Goal: Task Accomplishment & Management: Use online tool/utility

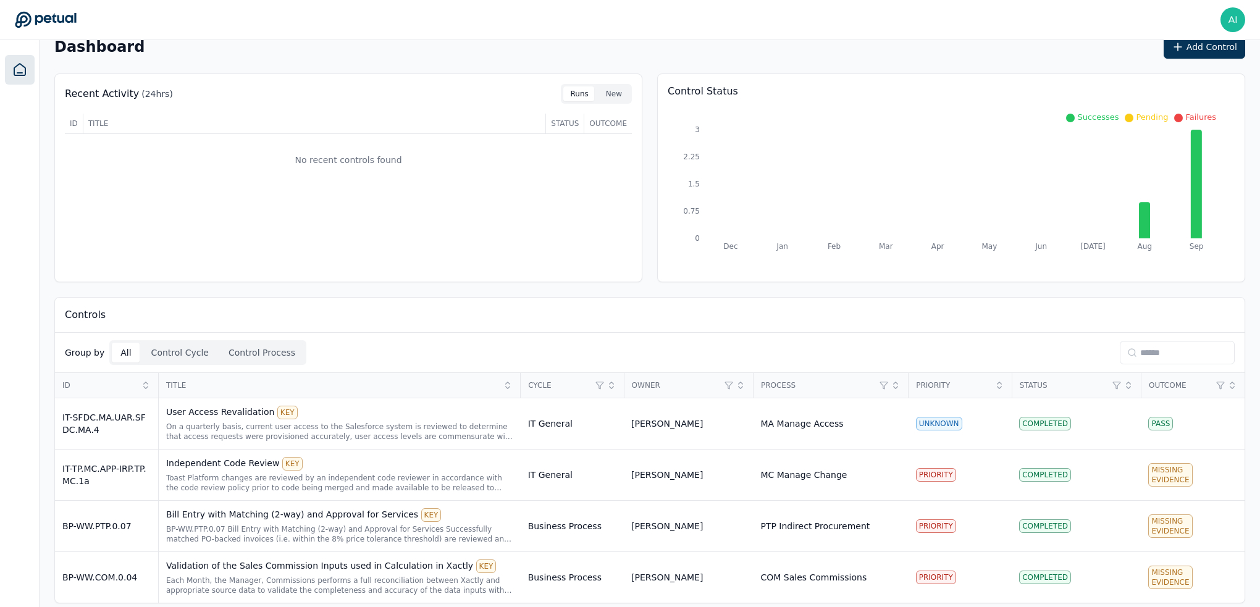
scroll to position [29, 0]
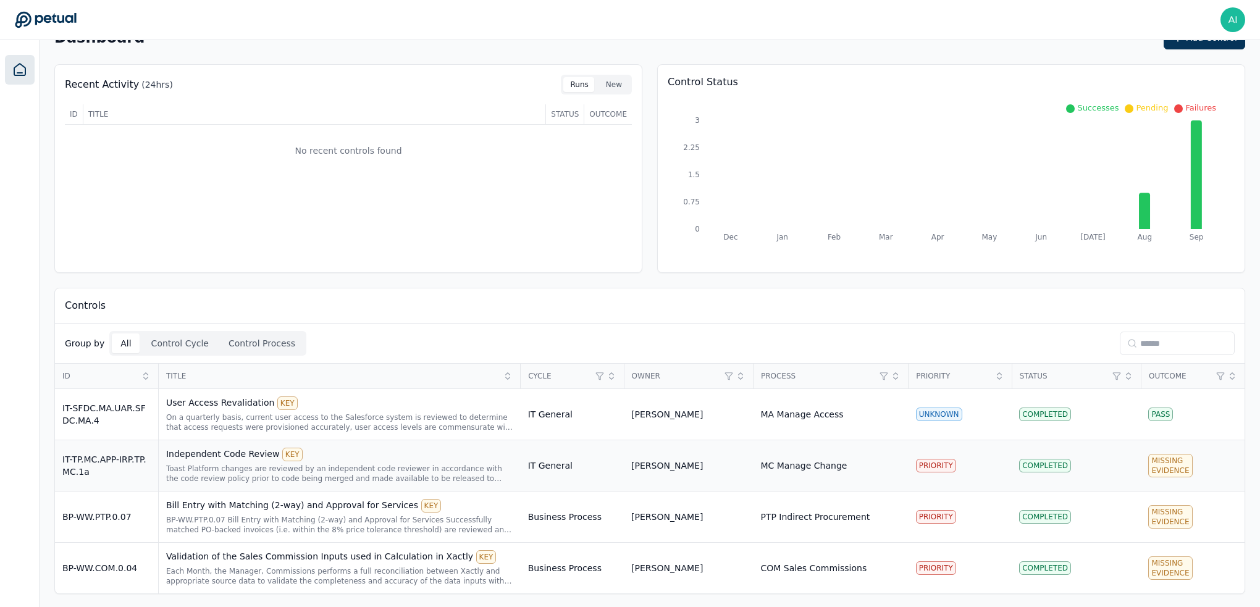
click at [118, 461] on div "IT-TP.MC.APP-IRP.TP.MC.1a" at bounding box center [106, 465] width 88 height 25
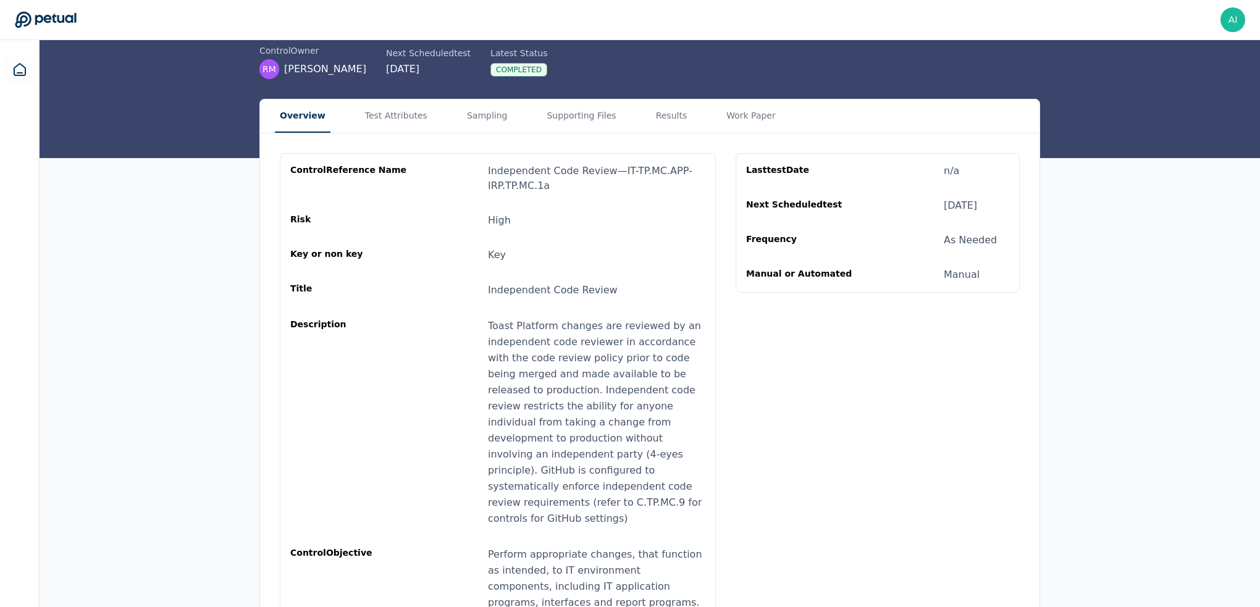
scroll to position [84, 0]
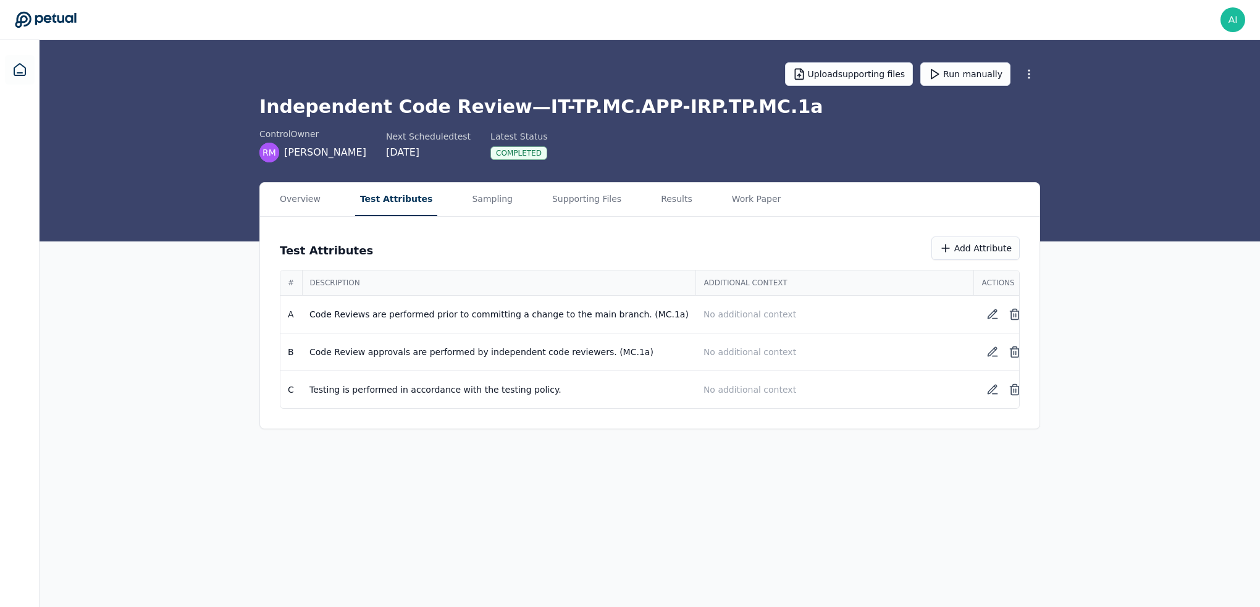
click at [385, 128] on main "Upload supporting files Run manually Independent Code Review — IT-TP.MC.APP-IRP…" at bounding box center [650, 323] width 1220 height 567
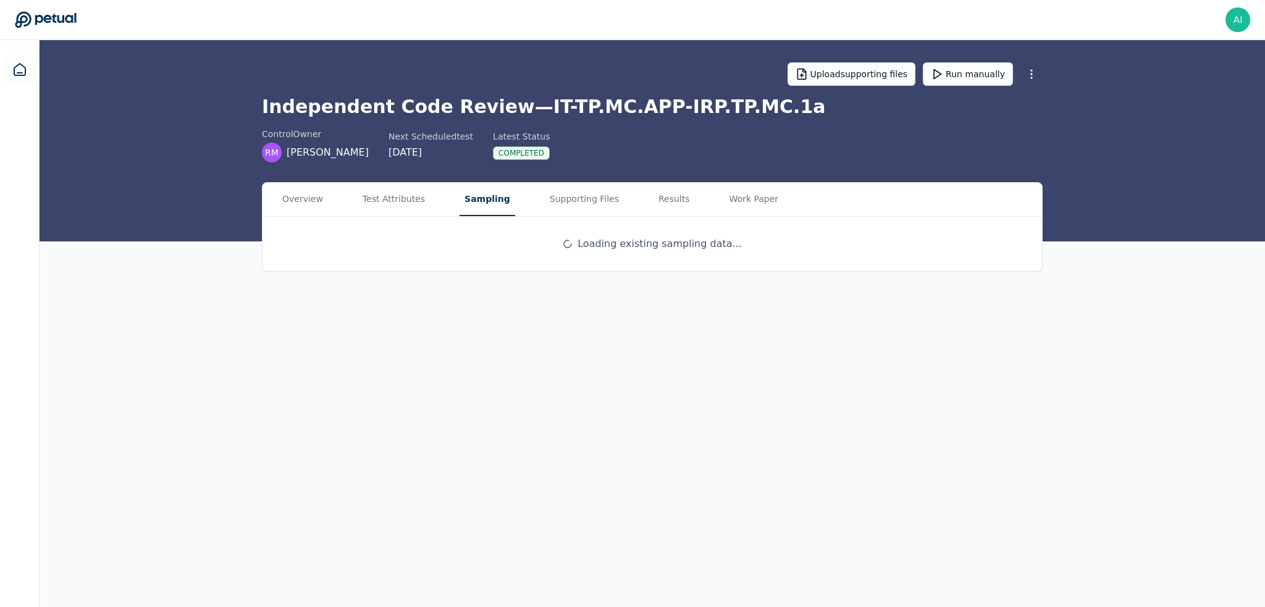
click at [459, 202] on button "Sampling" at bounding box center [487, 199] width 56 height 33
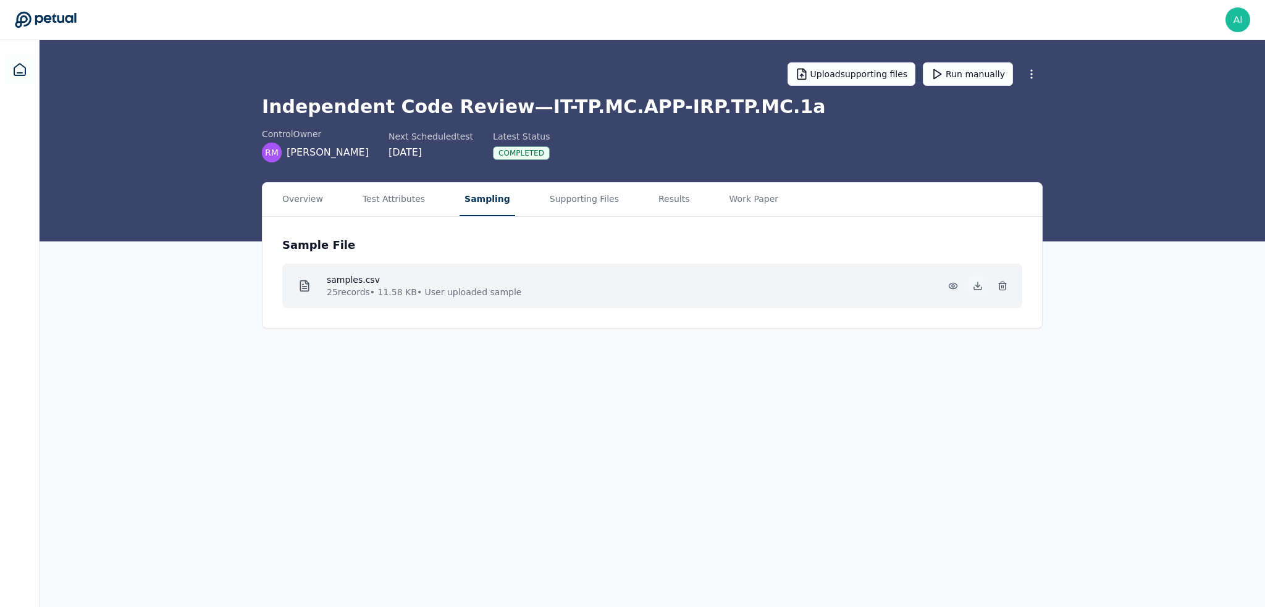
click at [978, 286] on icon at bounding box center [977, 286] width 10 height 10
click at [1003, 278] on button at bounding box center [1002, 286] width 20 height 20
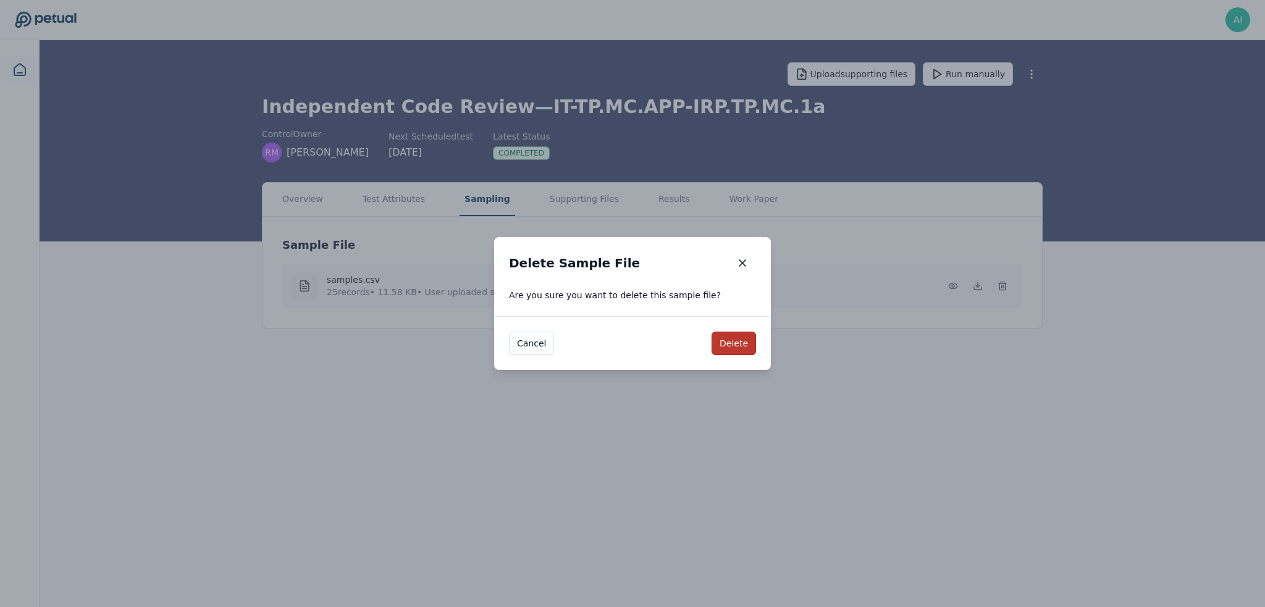
click at [743, 340] on button "Delete" at bounding box center [733, 343] width 44 height 23
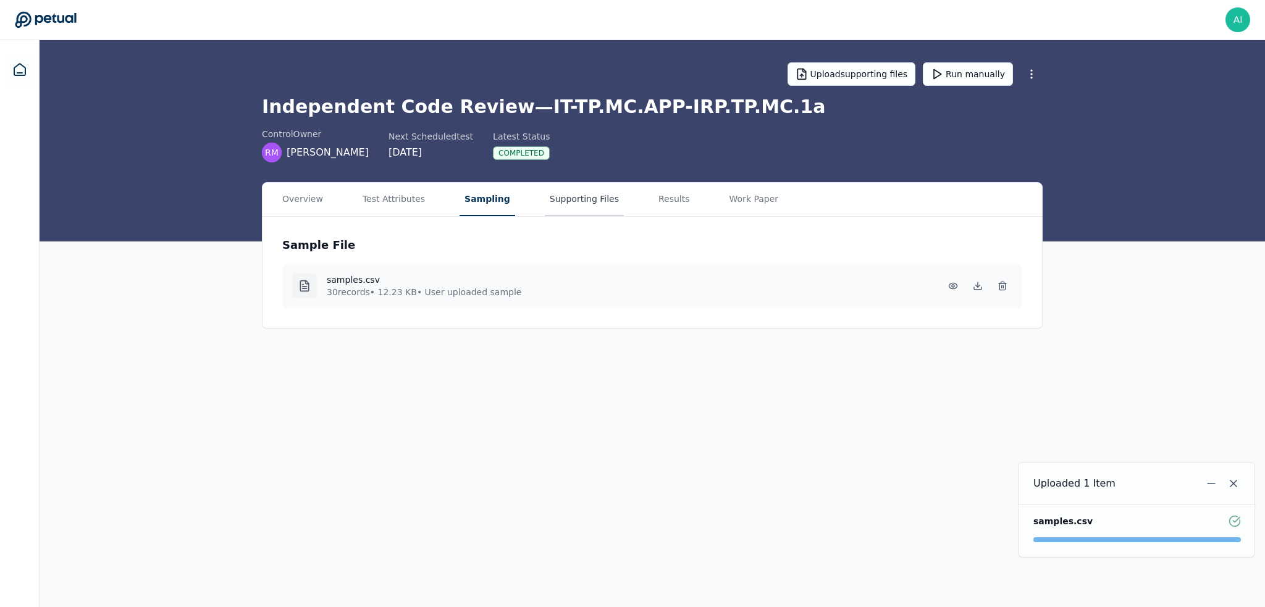
click at [552, 194] on button "Supporting Files" at bounding box center [584, 199] width 79 height 33
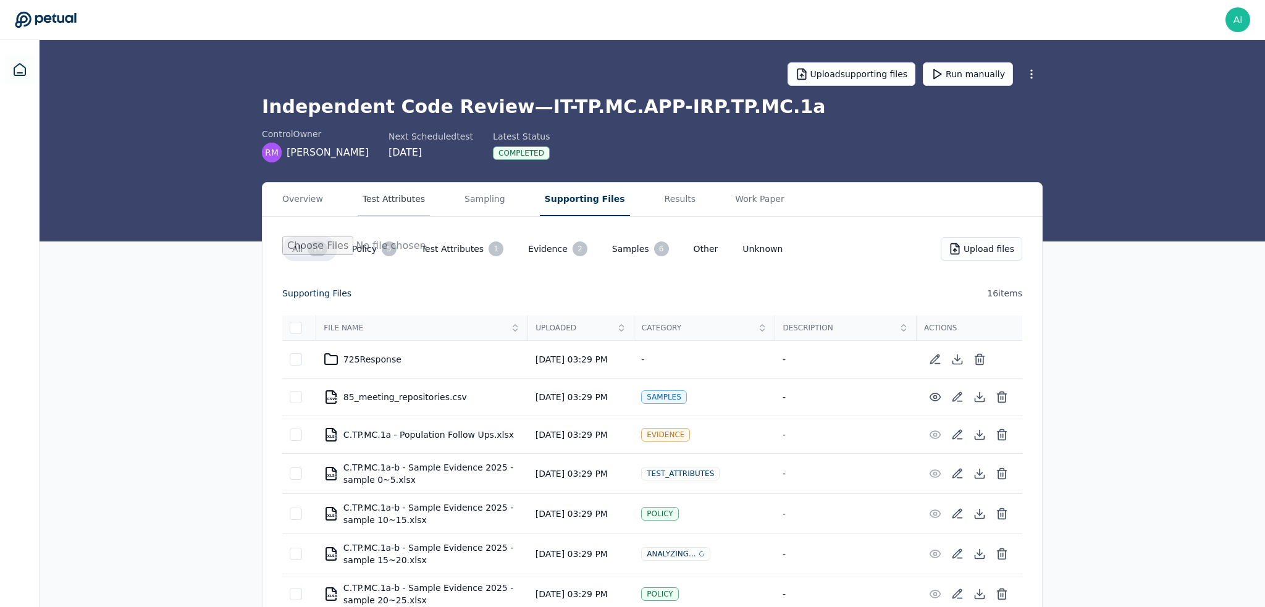
click at [388, 200] on button "Test Attributes" at bounding box center [394, 199] width 72 height 33
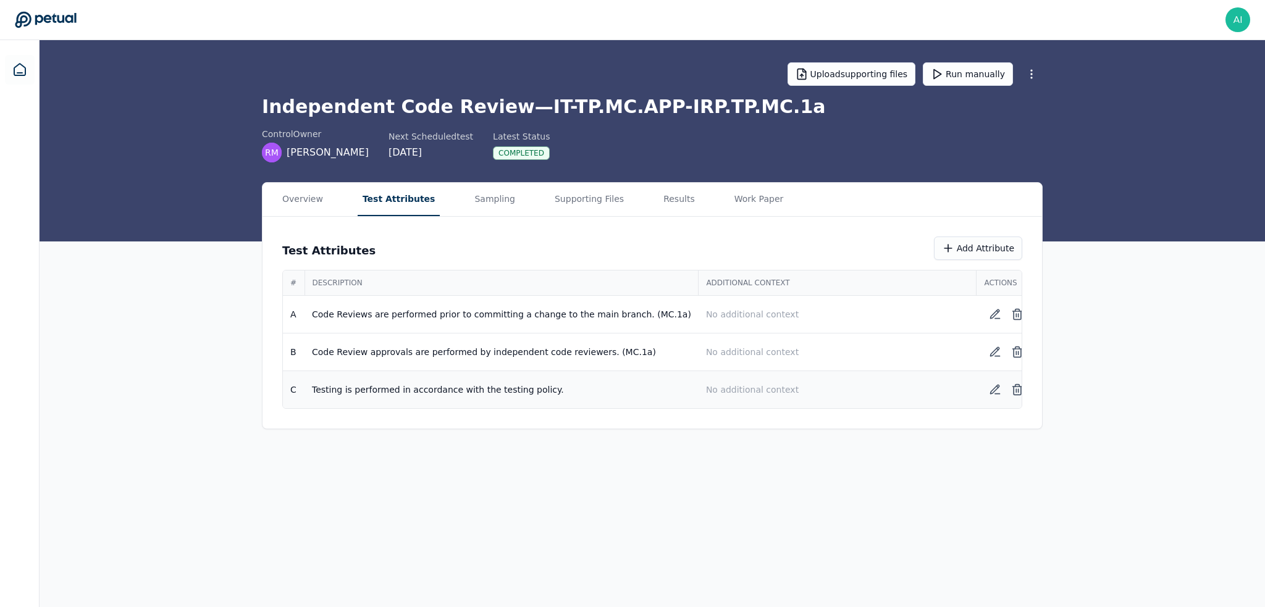
click at [451, 390] on p "Testing is performed in accordance with the testing policy." at bounding box center [501, 389] width 379 height 12
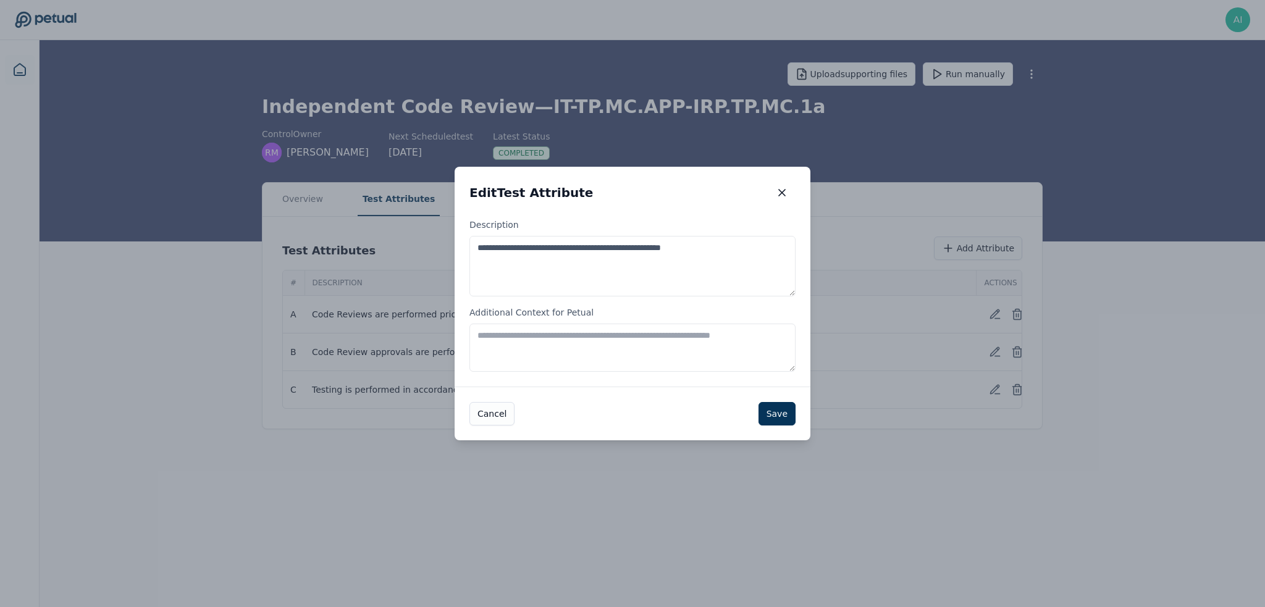
click at [683, 272] on textarea "**********" at bounding box center [632, 266] width 326 height 61
click at [553, 343] on textarea "Additional Context for Petual" at bounding box center [632, 348] width 326 height 48
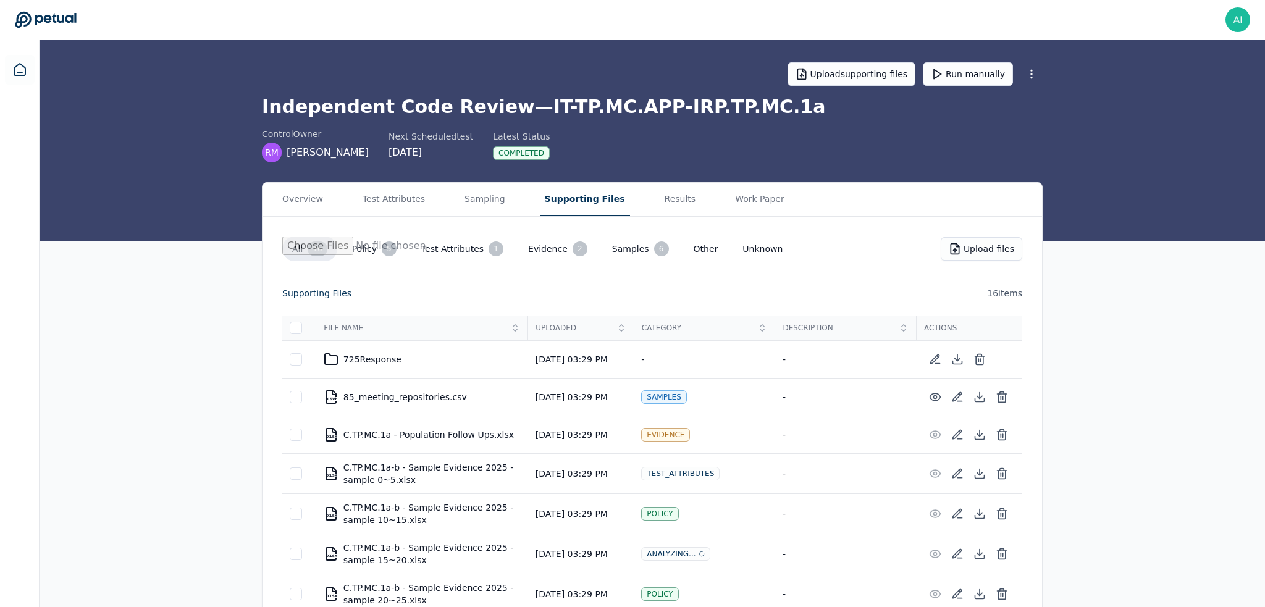
click at [543, 203] on button "Supporting Files" at bounding box center [585, 199] width 90 height 33
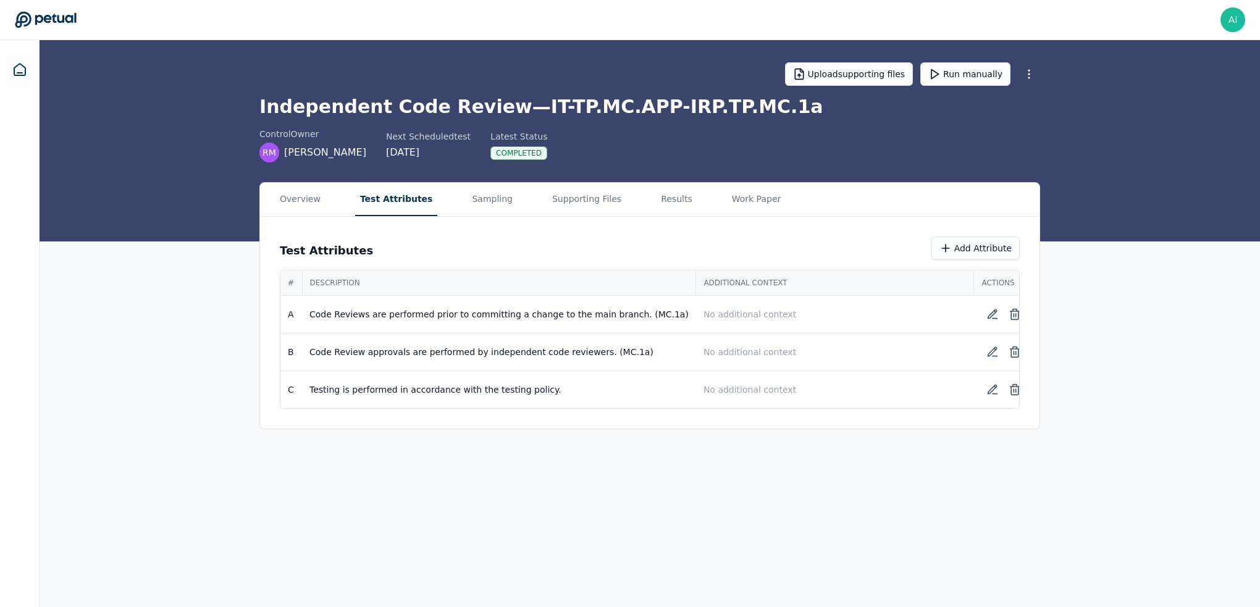
click at [364, 194] on button "Test Attributes" at bounding box center [396, 199] width 83 height 33
click at [371, 493] on main "Upload supporting files Run manually Independent Code Review — IT-TP.MC.APP-IRP…" at bounding box center [652, 323] width 1225 height 567
click at [989, 388] on icon at bounding box center [995, 389] width 12 height 12
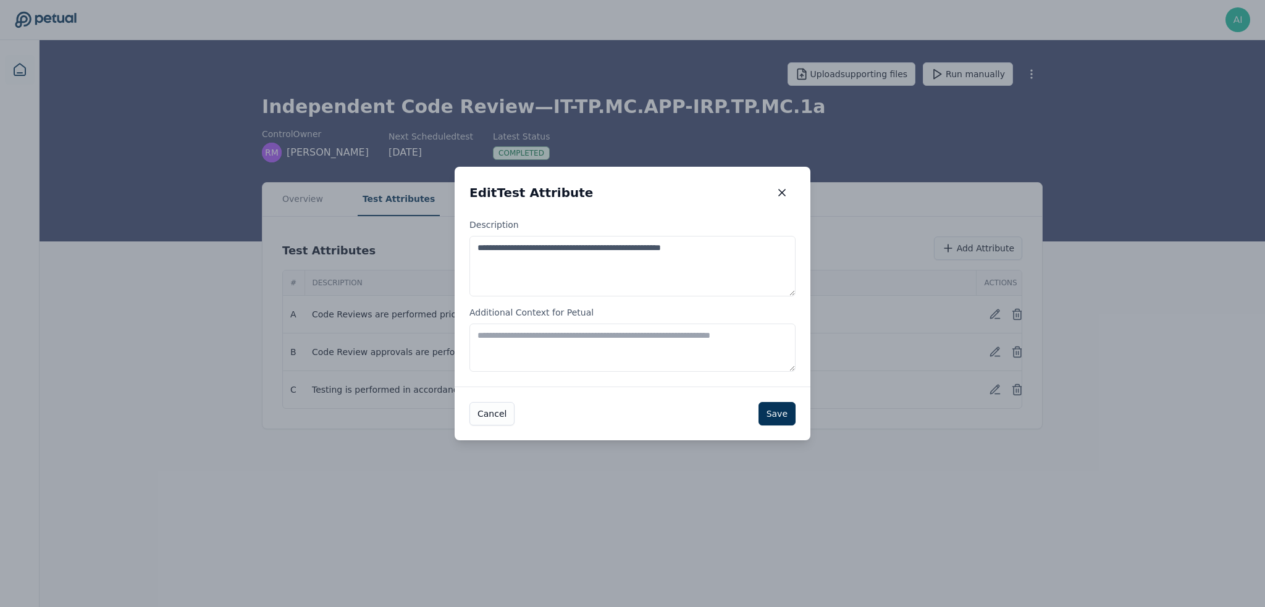
click at [522, 330] on textarea "Additional Context for Petual" at bounding box center [632, 348] width 326 height 48
click at [711, 338] on textarea "**********" at bounding box center [632, 348] width 326 height 48
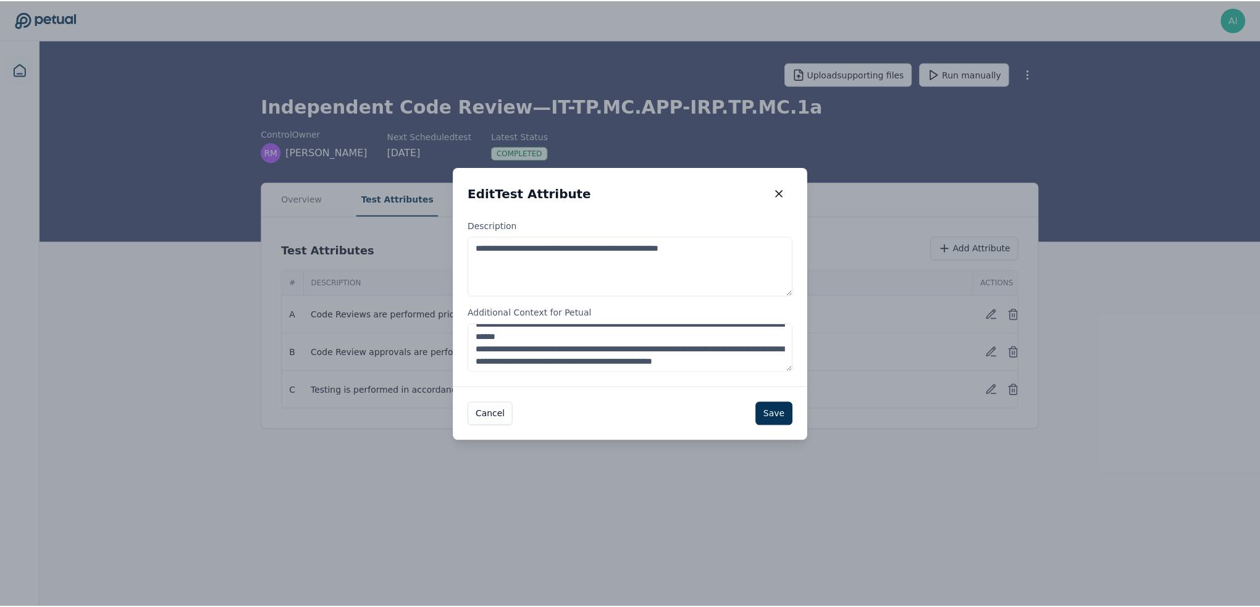
scroll to position [49, 0]
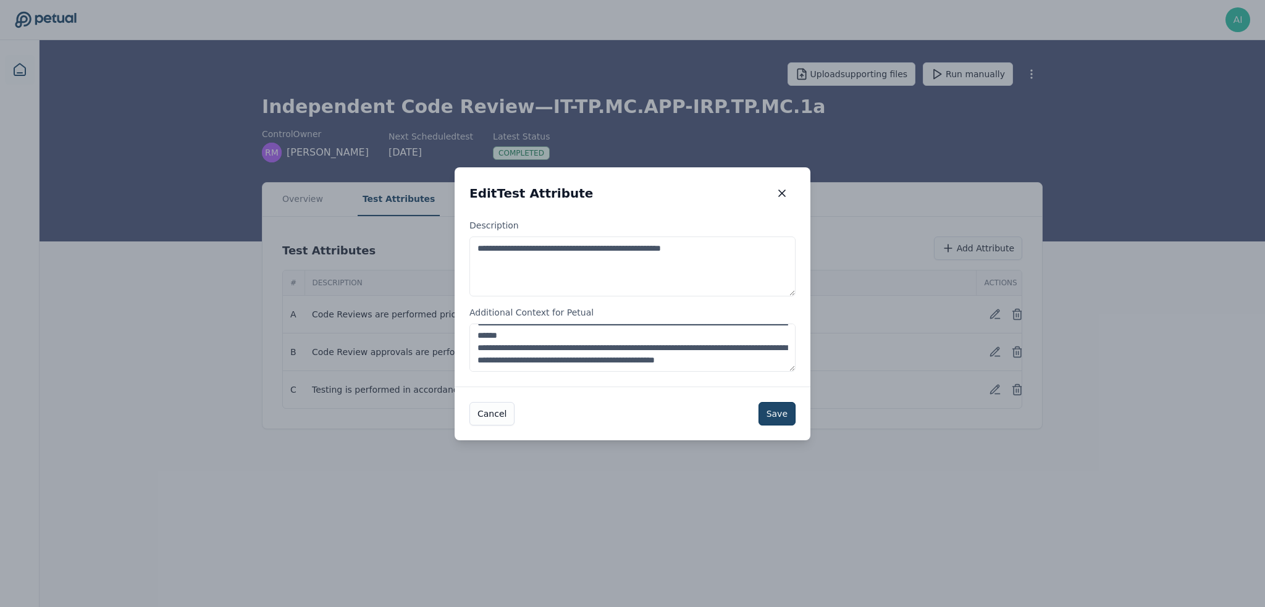
type textarea "**********"
click at [773, 414] on button "Save" at bounding box center [776, 413] width 37 height 23
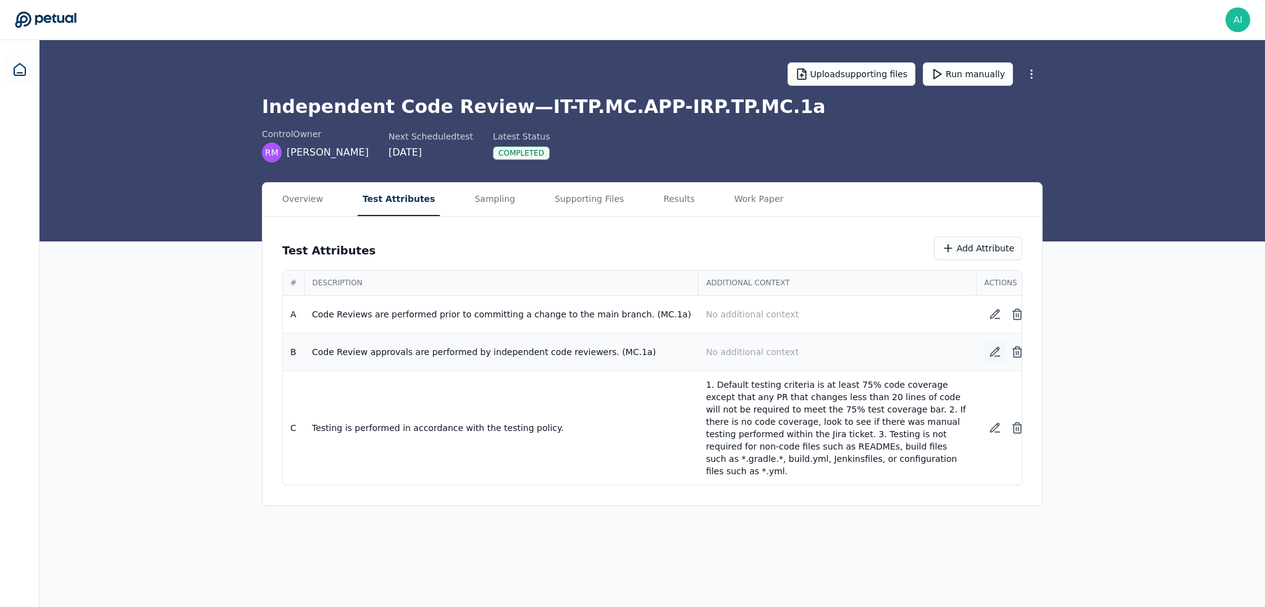
click at [989, 351] on icon at bounding box center [995, 352] width 12 height 12
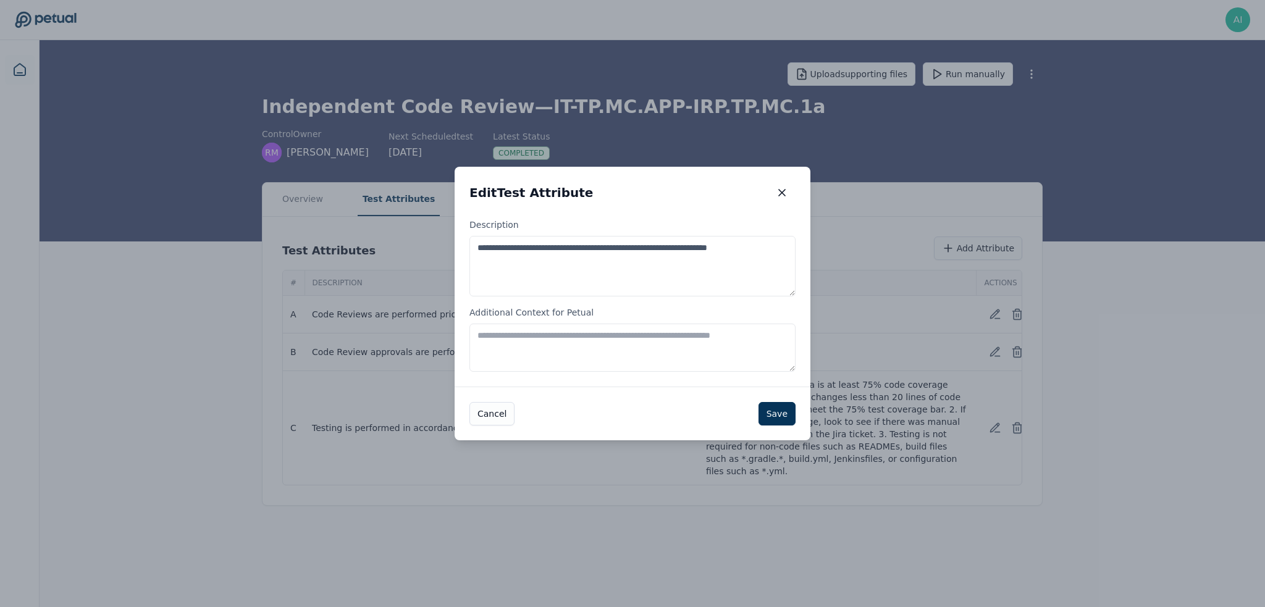
click at [553, 337] on textarea "Additional Context for Petual" at bounding box center [632, 348] width 326 height 48
type textarea "**********"
click at [786, 419] on button "Save" at bounding box center [776, 413] width 37 height 23
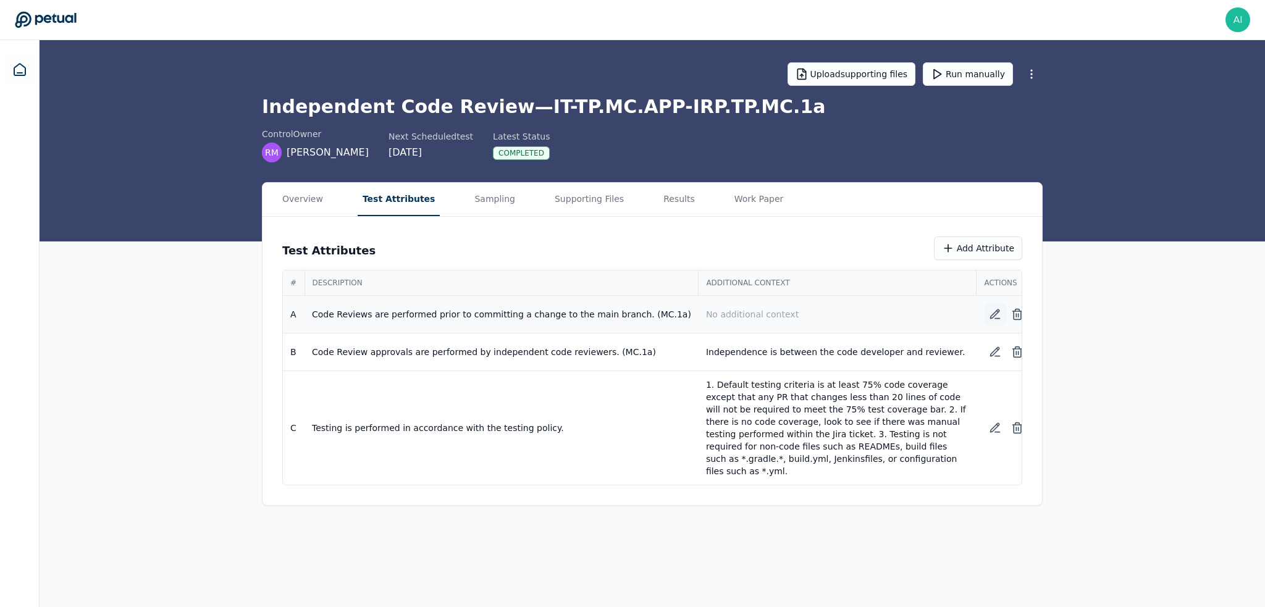
click at [989, 314] on icon at bounding box center [995, 314] width 12 height 12
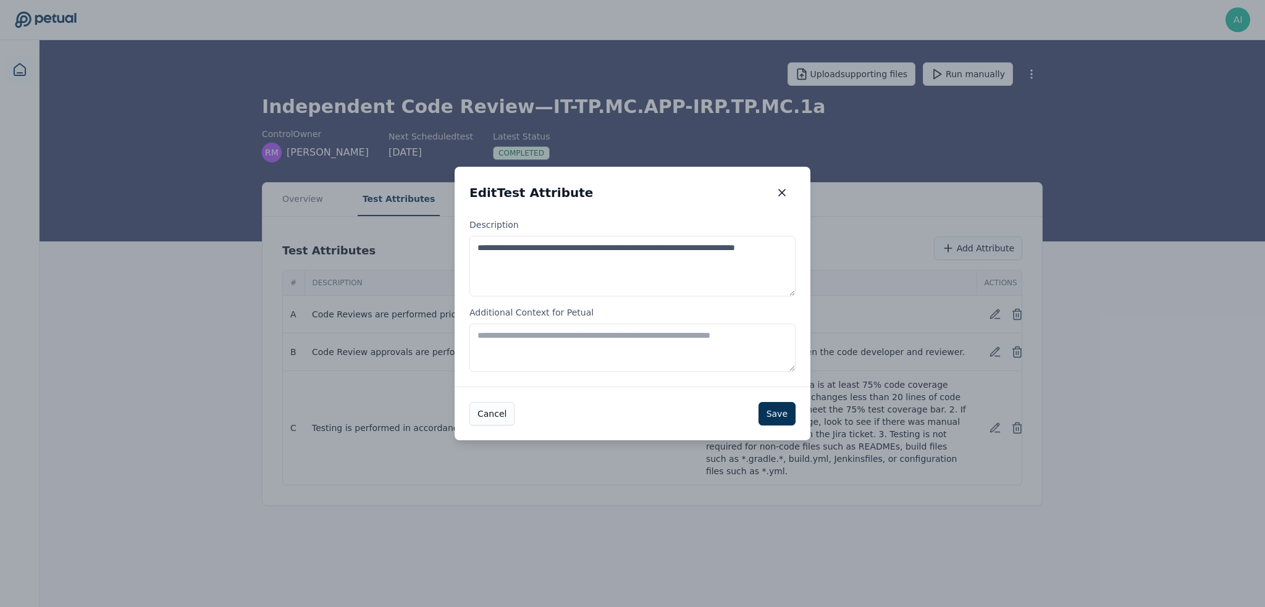
click at [590, 335] on textarea "Additional Context for Petual" at bounding box center [632, 348] width 326 height 48
type textarea "*"
type textarea "**********"
click at [779, 412] on button "Save" at bounding box center [776, 413] width 37 height 23
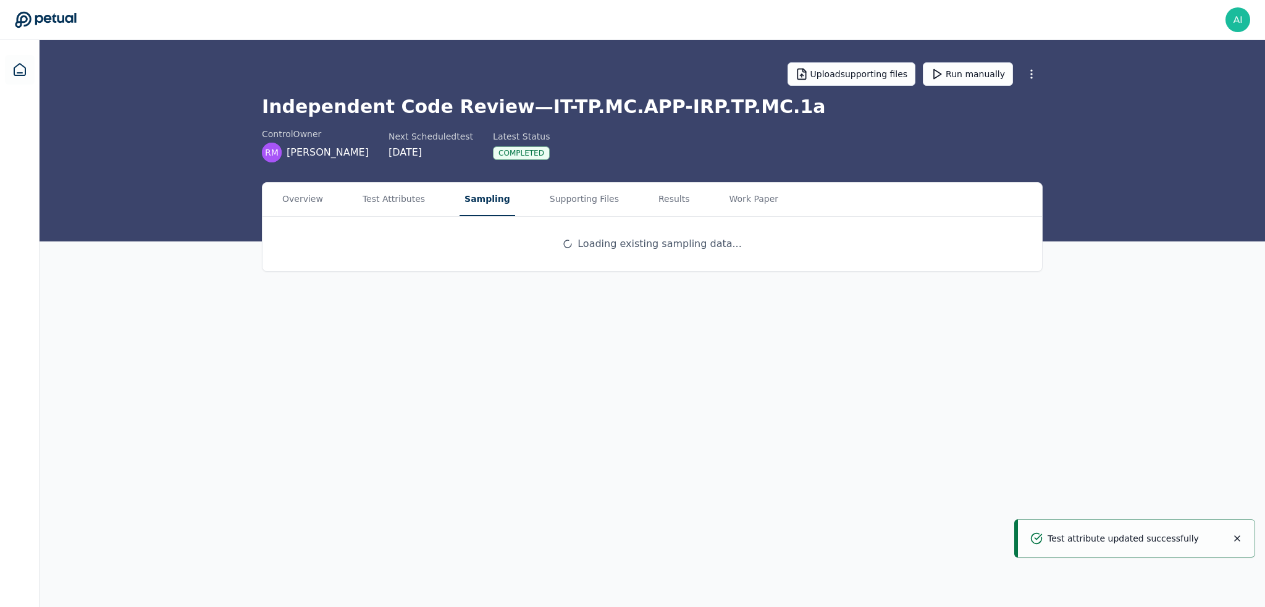
click at [470, 196] on button "Sampling" at bounding box center [487, 199] width 56 height 33
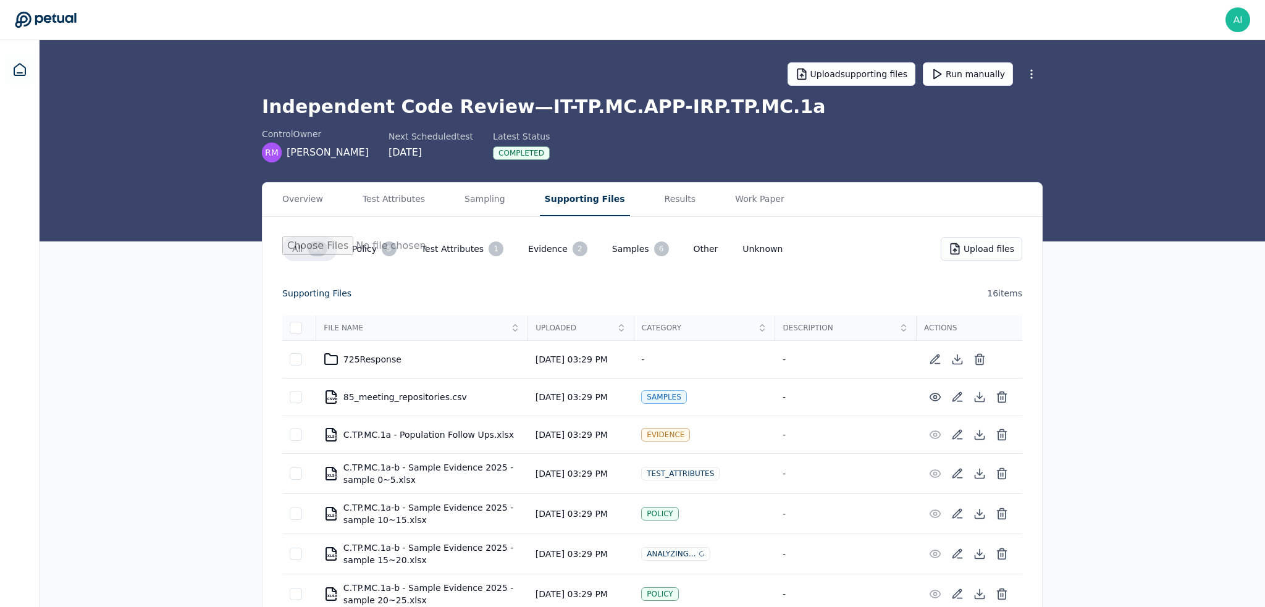
click at [541, 190] on button "Supporting Files" at bounding box center [585, 199] width 90 height 33
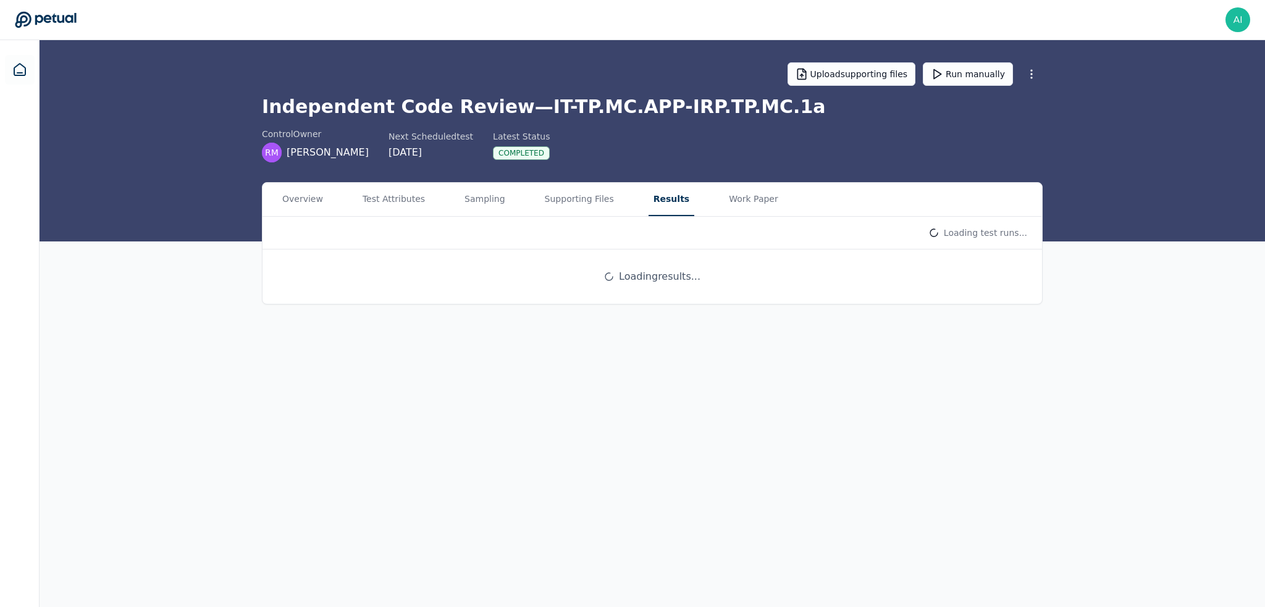
click at [648, 201] on button "Results" at bounding box center [671, 199] width 46 height 33
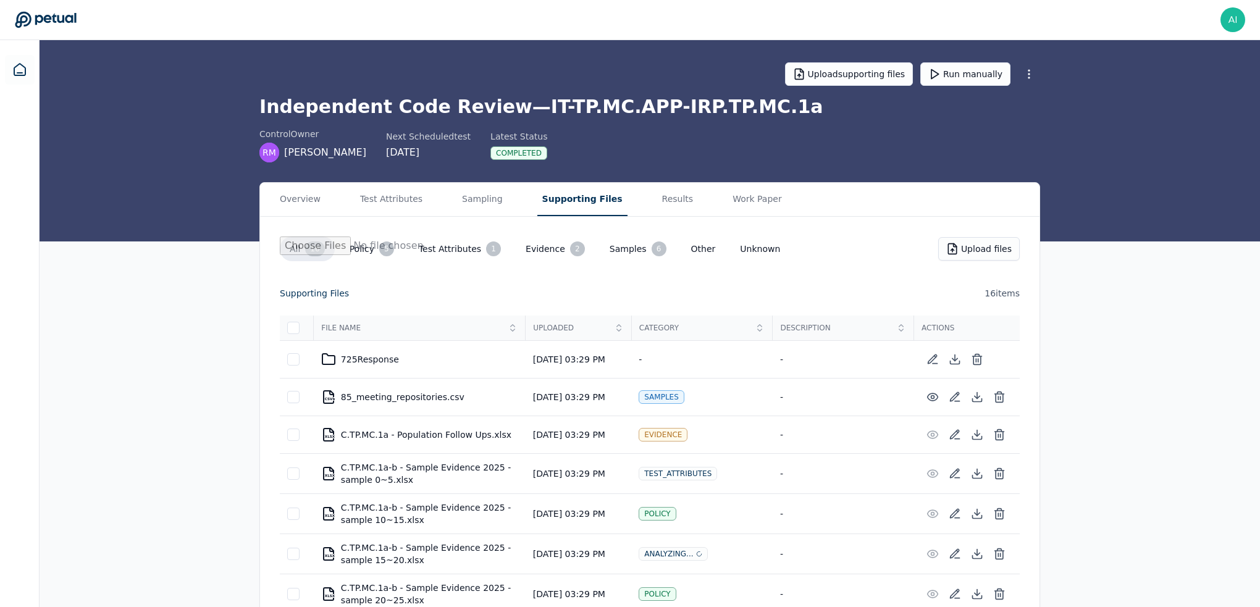
click at [552, 203] on button "Supporting Files" at bounding box center [582, 199] width 90 height 33
click at [495, 203] on div "Overview Test Attributes Sampling Supporting Files Results Work Paper" at bounding box center [649, 200] width 779 height 34
click at [482, 199] on button "Sampling" at bounding box center [484, 199] width 51 height 33
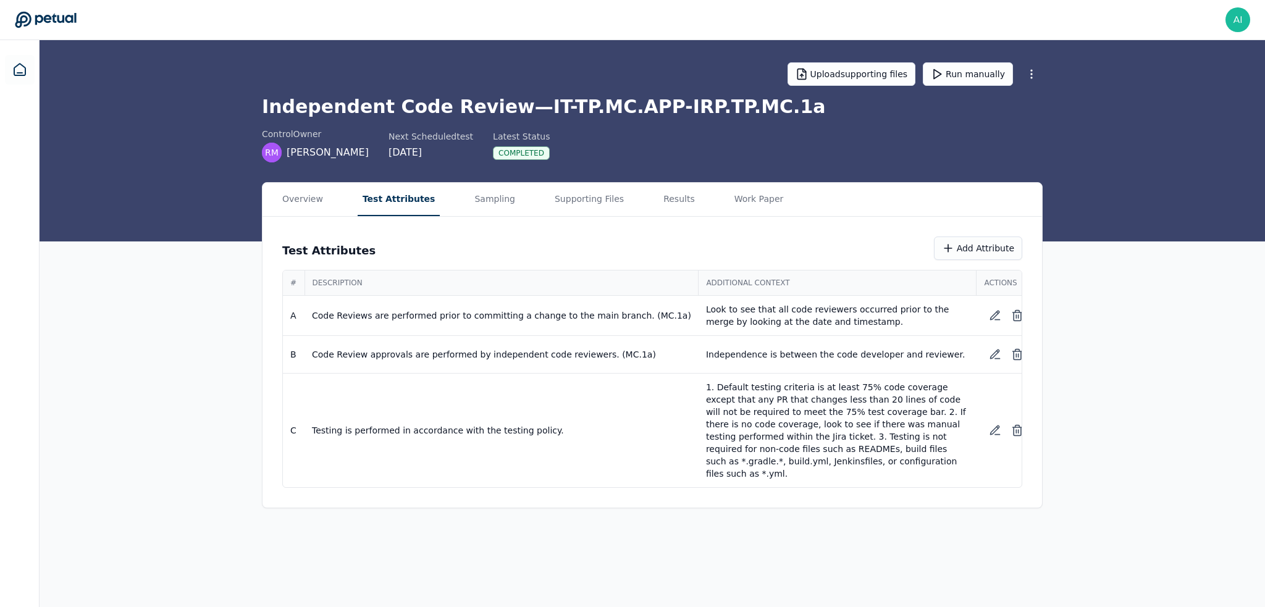
click at [378, 200] on button "Test Attributes" at bounding box center [399, 199] width 83 height 33
click at [974, 72] on button "Run manually" at bounding box center [967, 73] width 90 height 23
click at [530, 154] on div "Internal Error" at bounding box center [531, 153] width 77 height 14
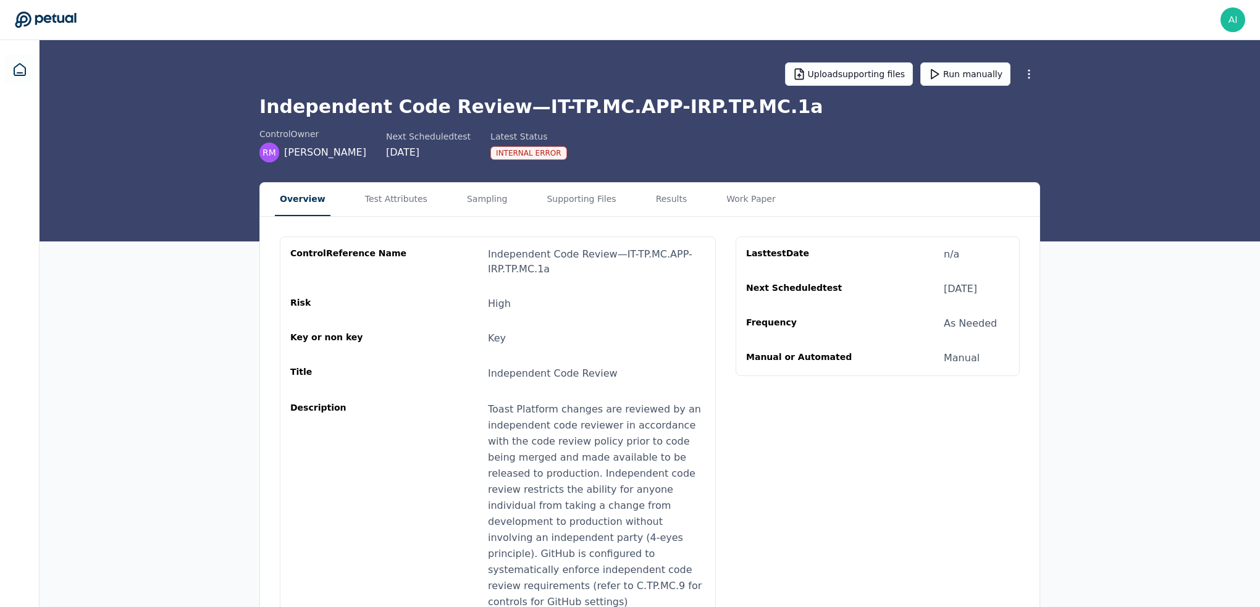
click at [295, 205] on button "Overview" at bounding box center [303, 199] width 56 height 33
click at [398, 199] on button "Test Attributes" at bounding box center [398, 199] width 72 height 33
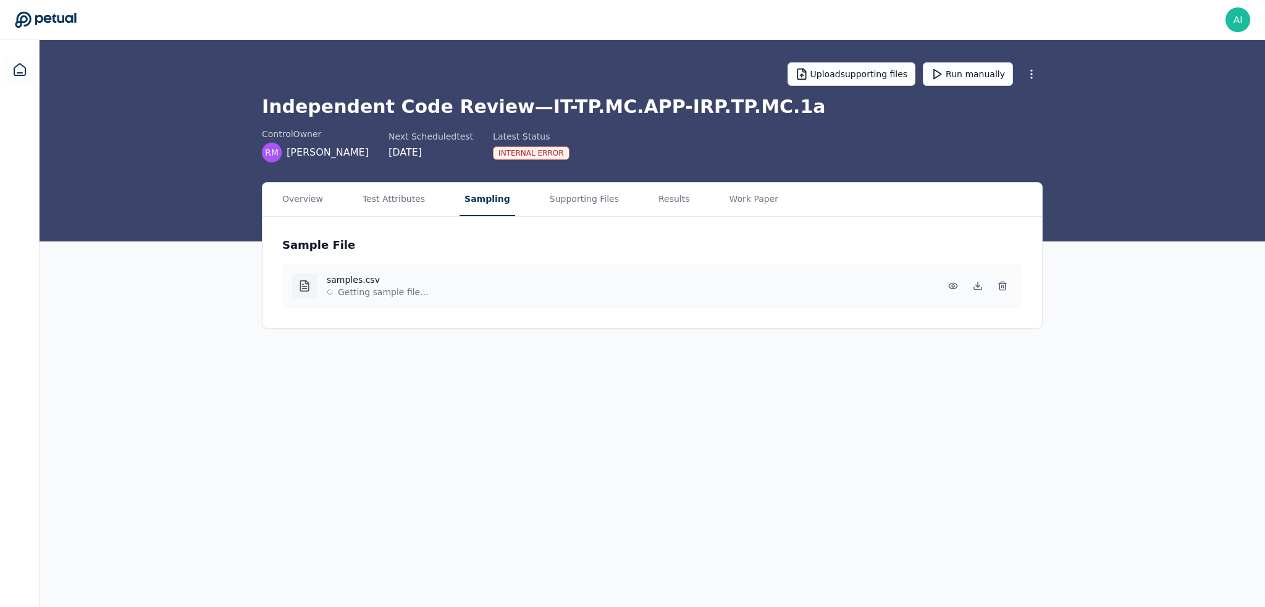
click at [466, 205] on button "Sampling" at bounding box center [487, 199] width 56 height 33
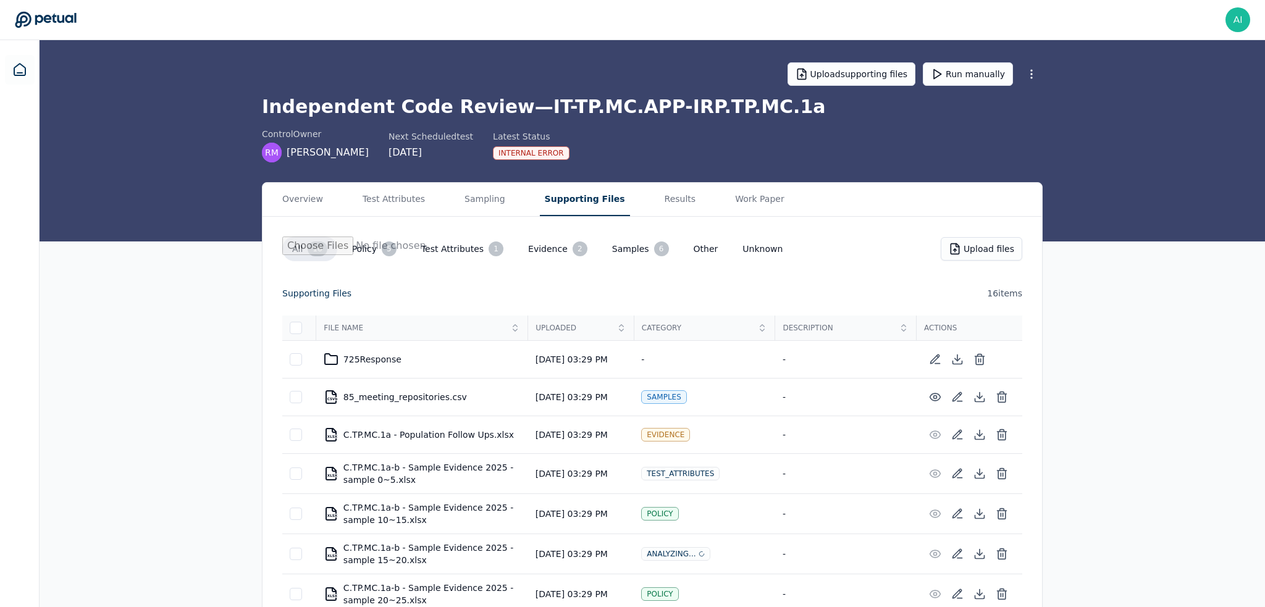
click at [548, 199] on button "Supporting Files" at bounding box center [585, 199] width 90 height 33
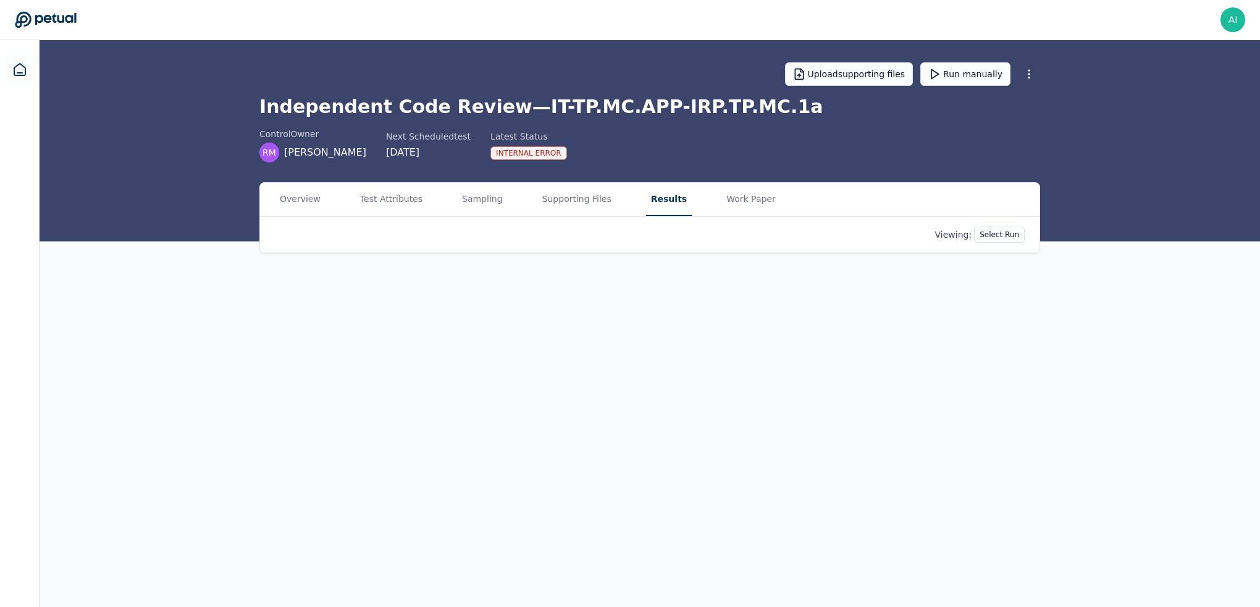
click at [655, 198] on button "Results" at bounding box center [669, 199] width 46 height 33
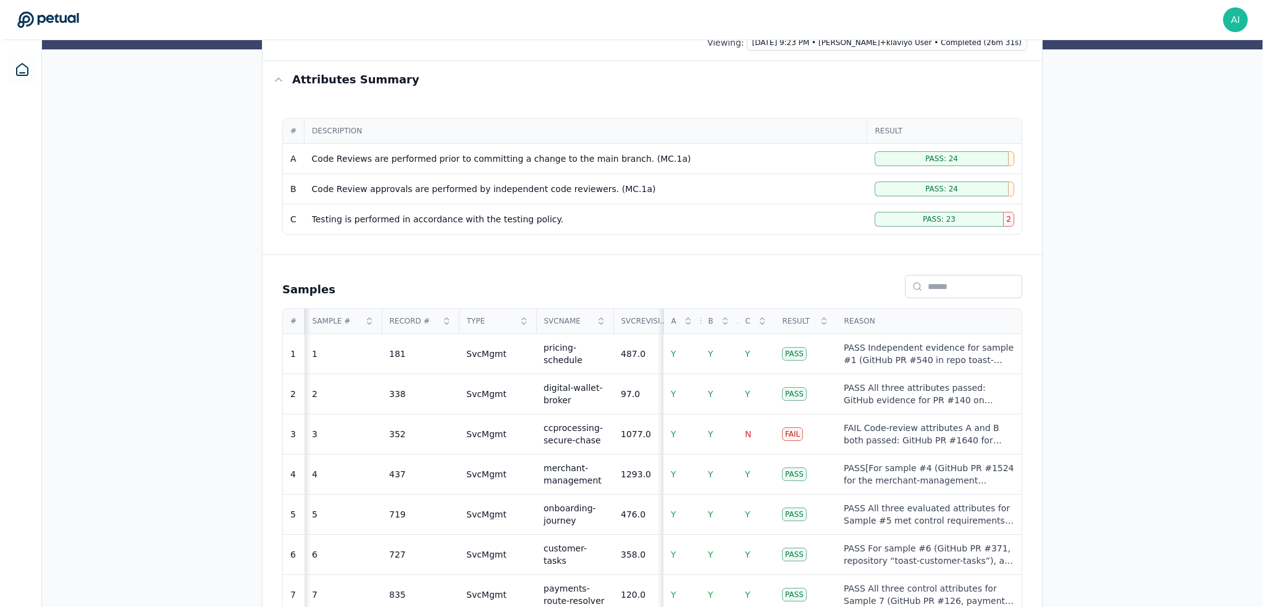
scroll to position [247, 0]
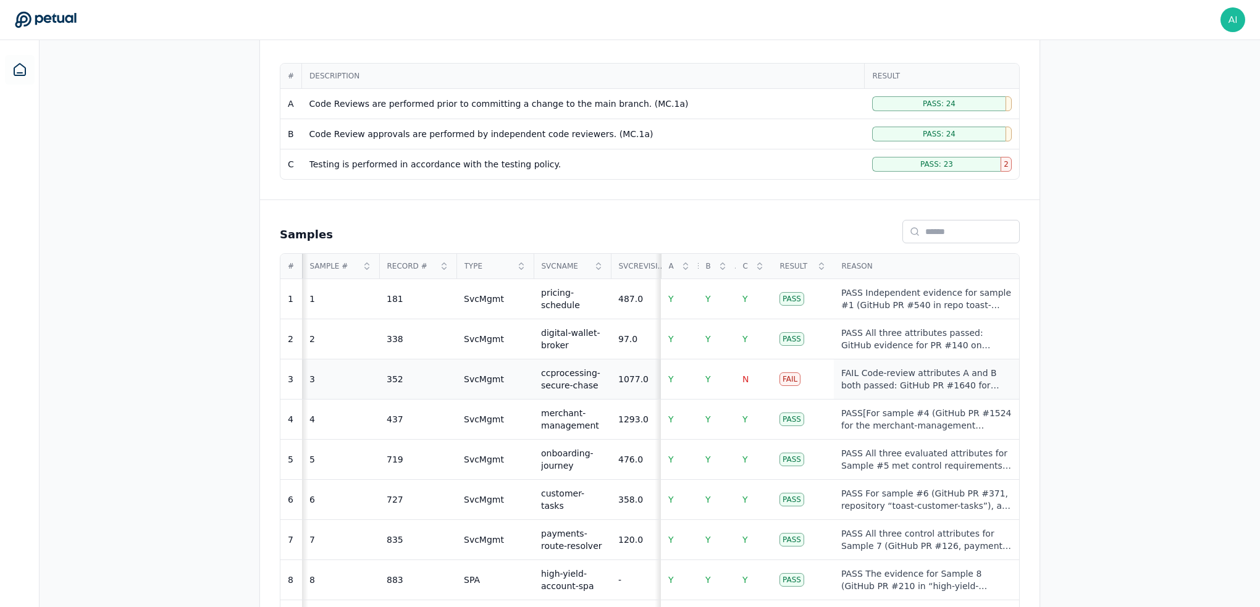
click at [922, 375] on div "FAIL Code-review attributes A and B both passed: GitHub PR #1640 for sample #3 …" at bounding box center [926, 379] width 170 height 25
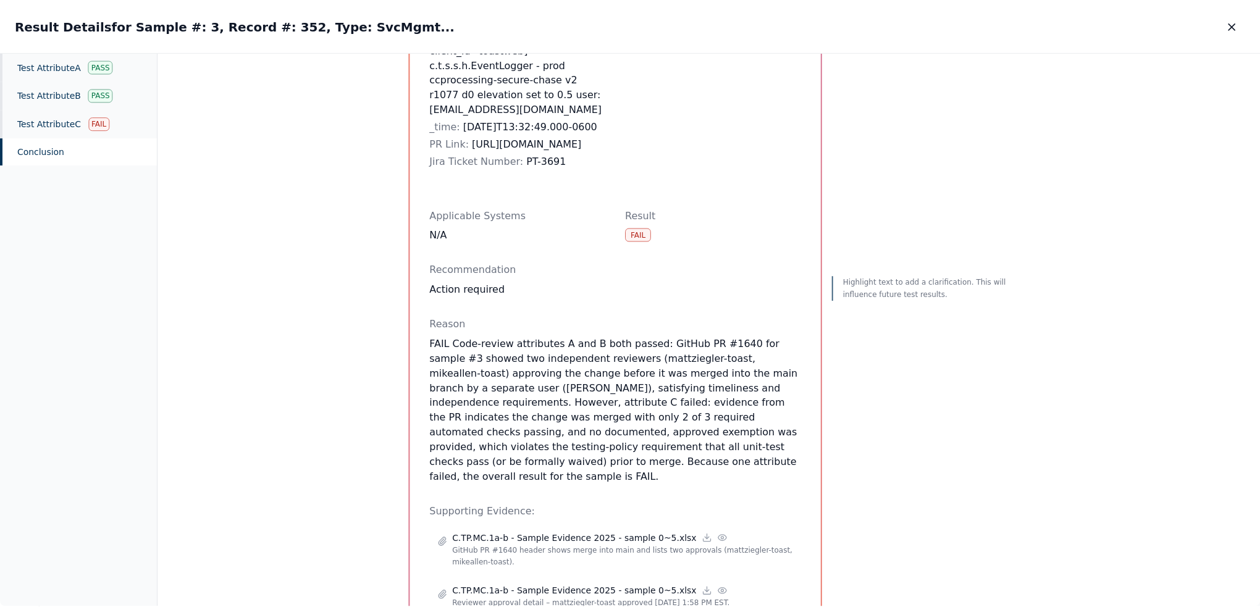
scroll to position [494, 0]
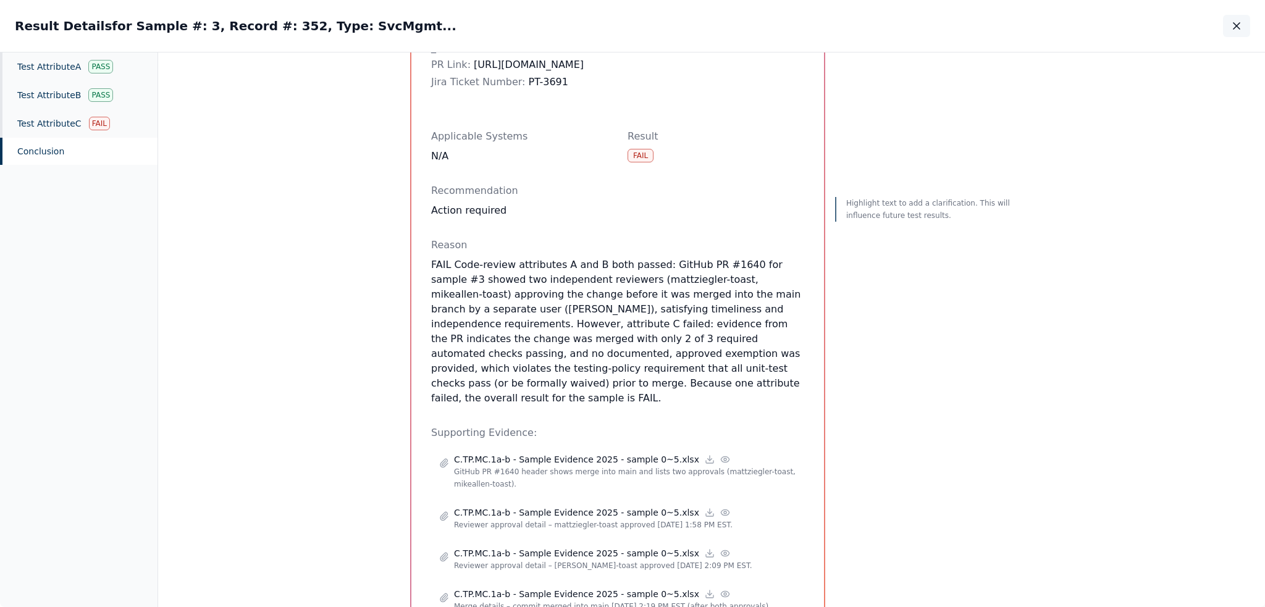
click at [1228, 28] on button "button" at bounding box center [1236, 26] width 27 height 22
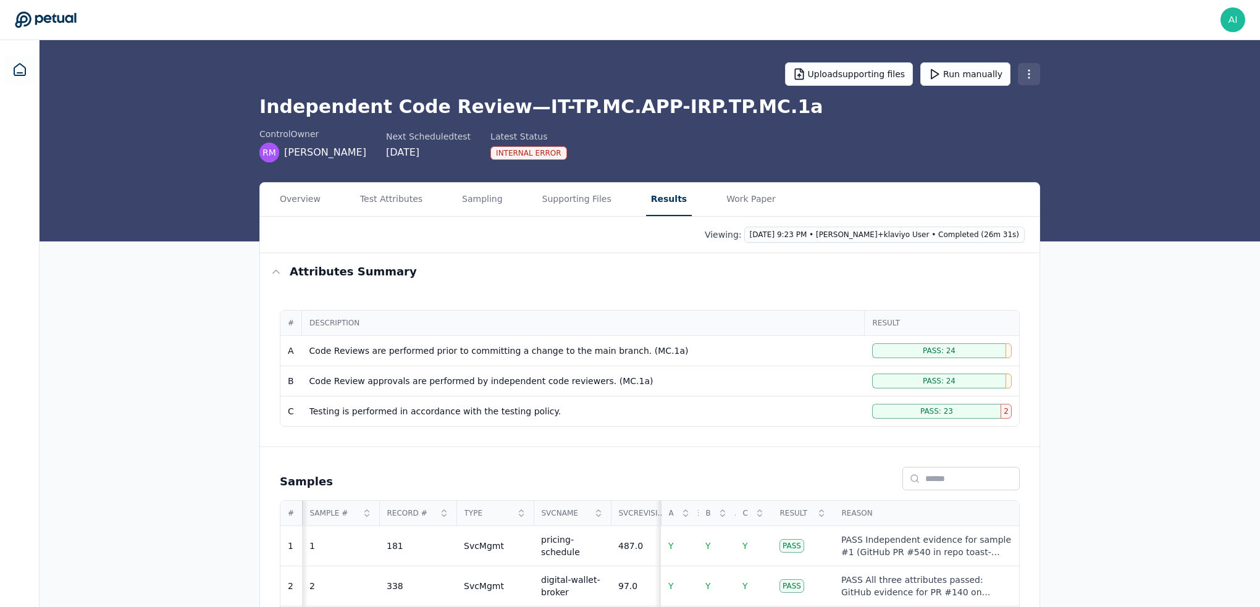
click at [977, 71] on button "Run manually" at bounding box center [965, 73] width 90 height 23
click at [482, 194] on button "Sampling" at bounding box center [484, 199] width 51 height 33
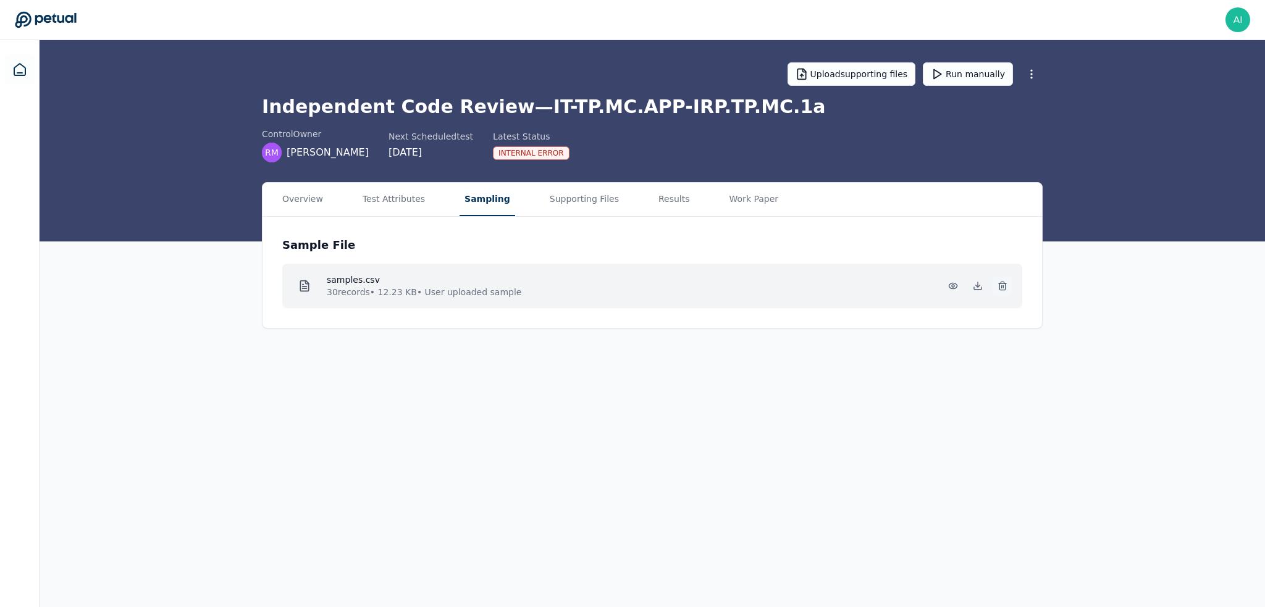
click at [1002, 282] on icon at bounding box center [1001, 283] width 3 height 2
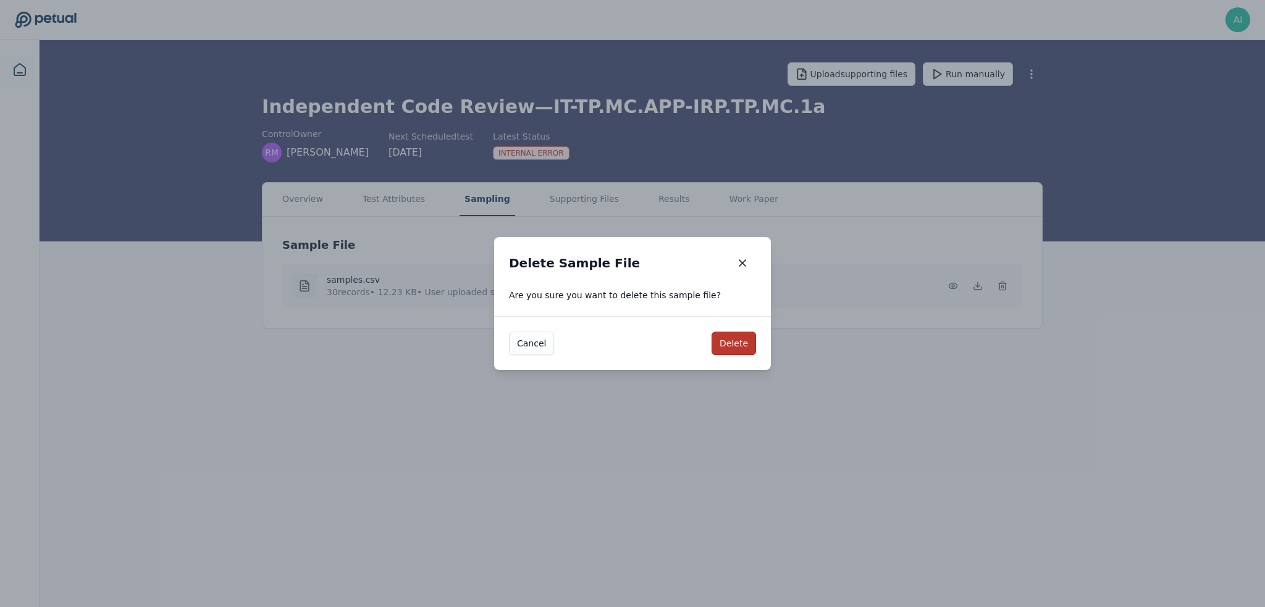
click at [736, 340] on button "Delete" at bounding box center [733, 343] width 44 height 23
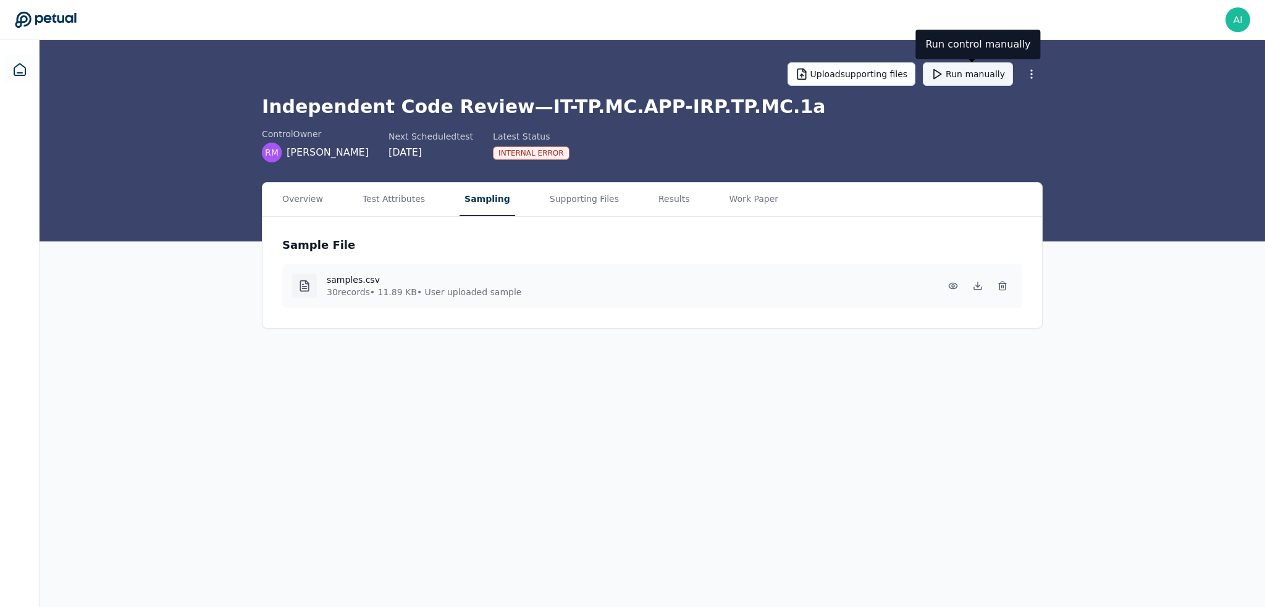
click at [960, 76] on button "Run manually" at bounding box center [967, 73] width 90 height 23
click at [514, 156] on div "Internal Error" at bounding box center [531, 153] width 77 height 14
click at [716, 141] on div "control Owner RM [PERSON_NAME] Next Scheduled test [DATE] Latest Status Interna…" at bounding box center [652, 145] width 780 height 35
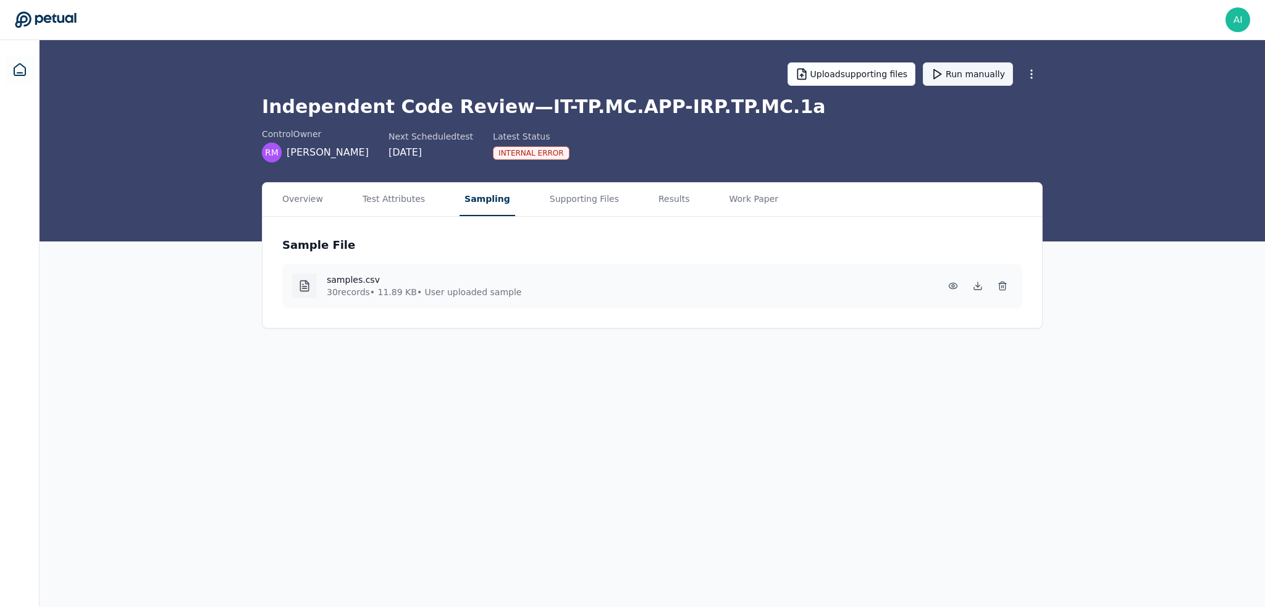
click at [964, 73] on button "Run manually" at bounding box center [967, 73] width 90 height 23
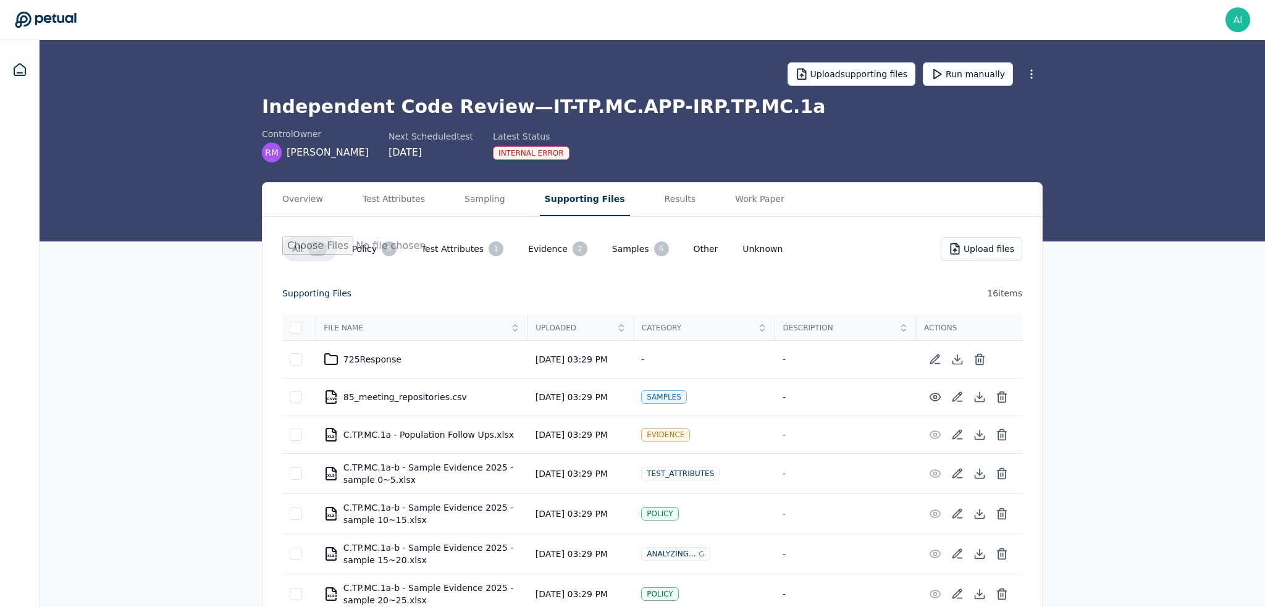
click at [548, 194] on button "Supporting Files" at bounding box center [585, 199] width 90 height 33
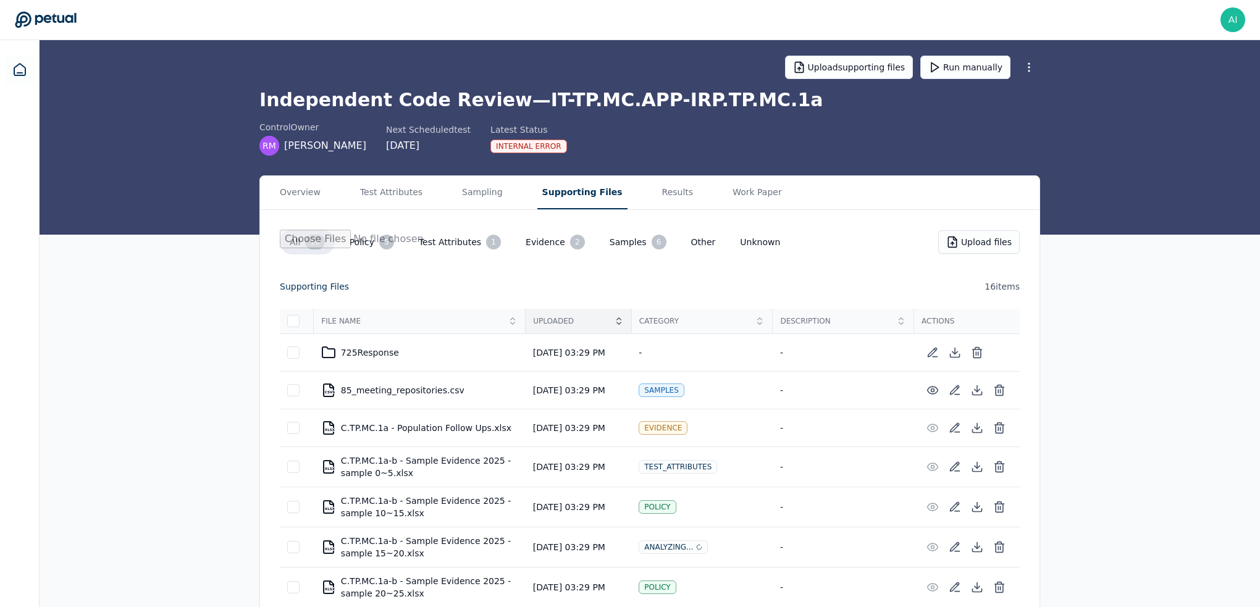
scroll to position [69, 0]
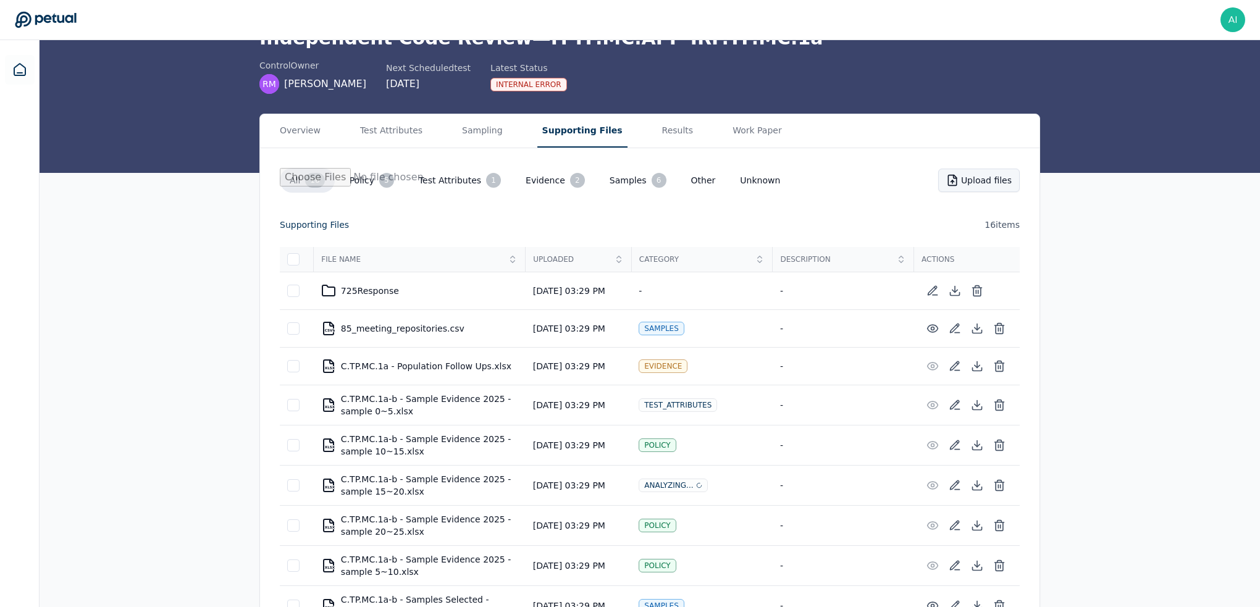
click at [976, 182] on button "Upload files" at bounding box center [979, 180] width 82 height 23
type input "**********"
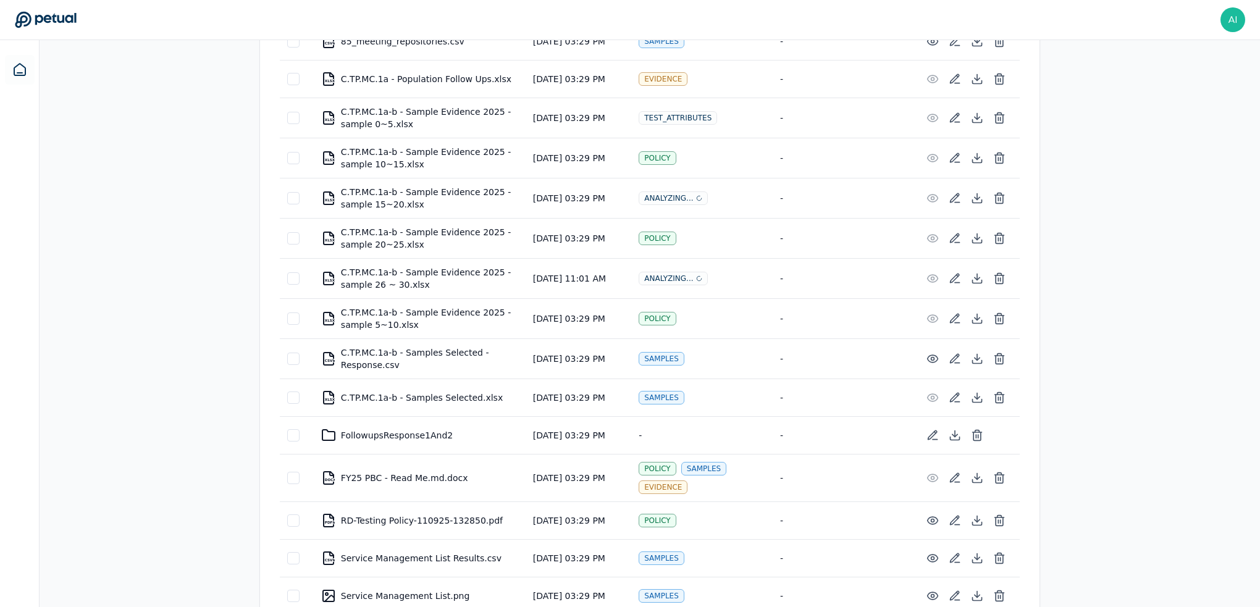
scroll to position [377, 0]
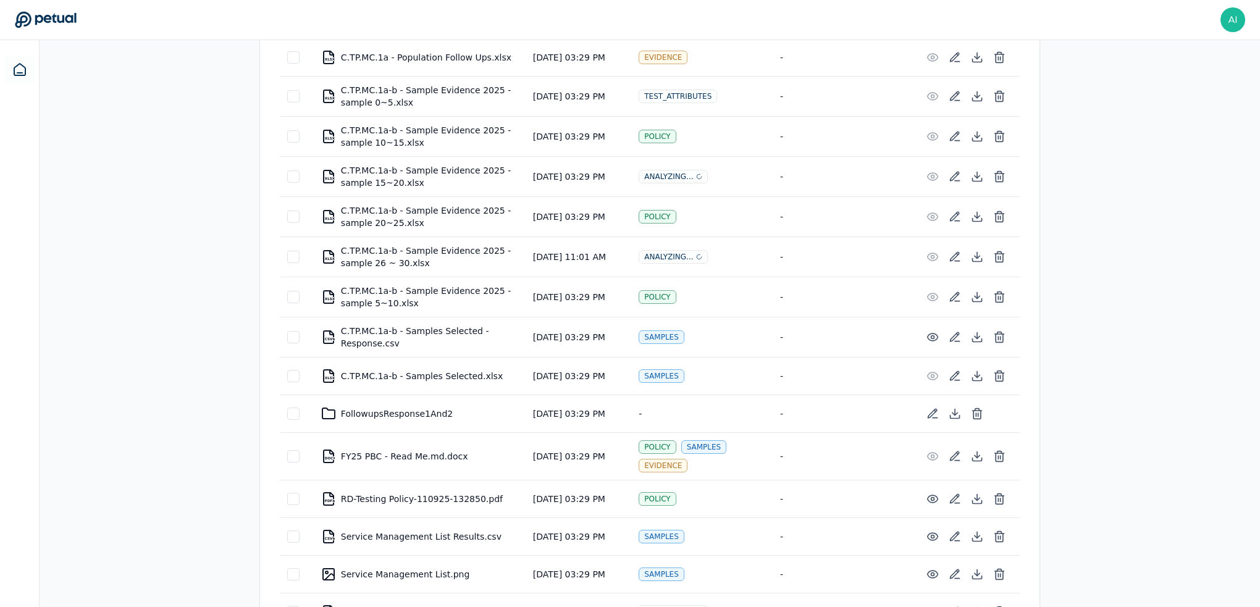
click at [673, 256] on div "Analyzing..." at bounding box center [672, 257] width 69 height 14
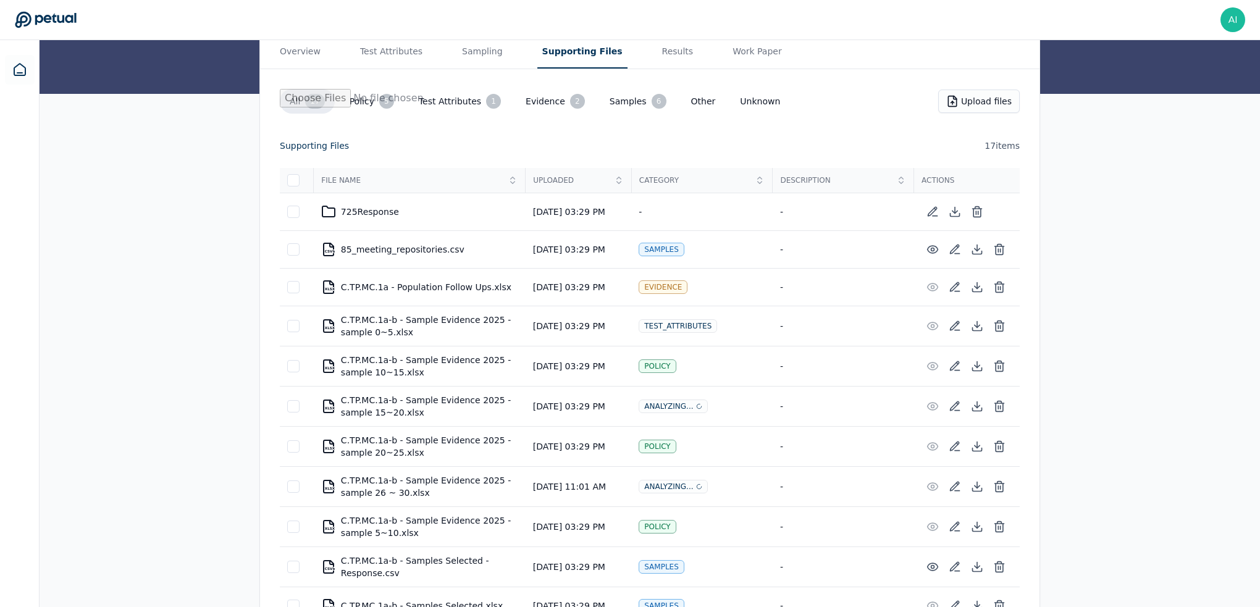
scroll to position [0, 0]
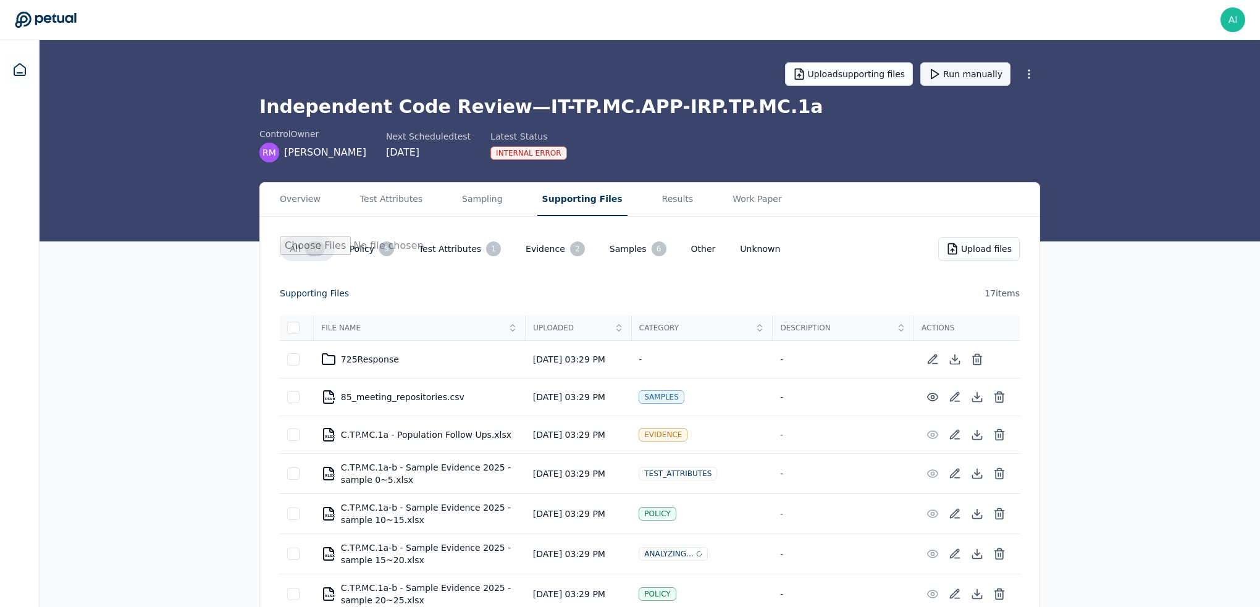
click at [975, 73] on button "Run manually" at bounding box center [965, 73] width 90 height 23
click at [603, 244] on button "Samples 6" at bounding box center [638, 248] width 77 height 25
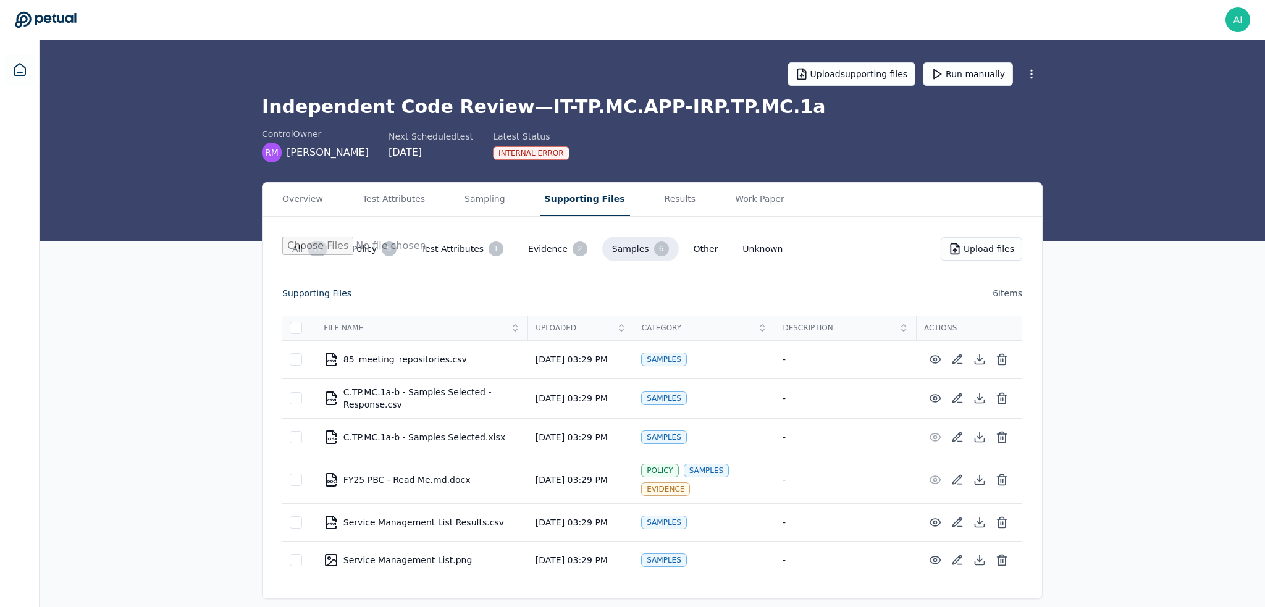
click at [532, 256] on button "Evidence 2" at bounding box center [557, 248] width 79 height 25
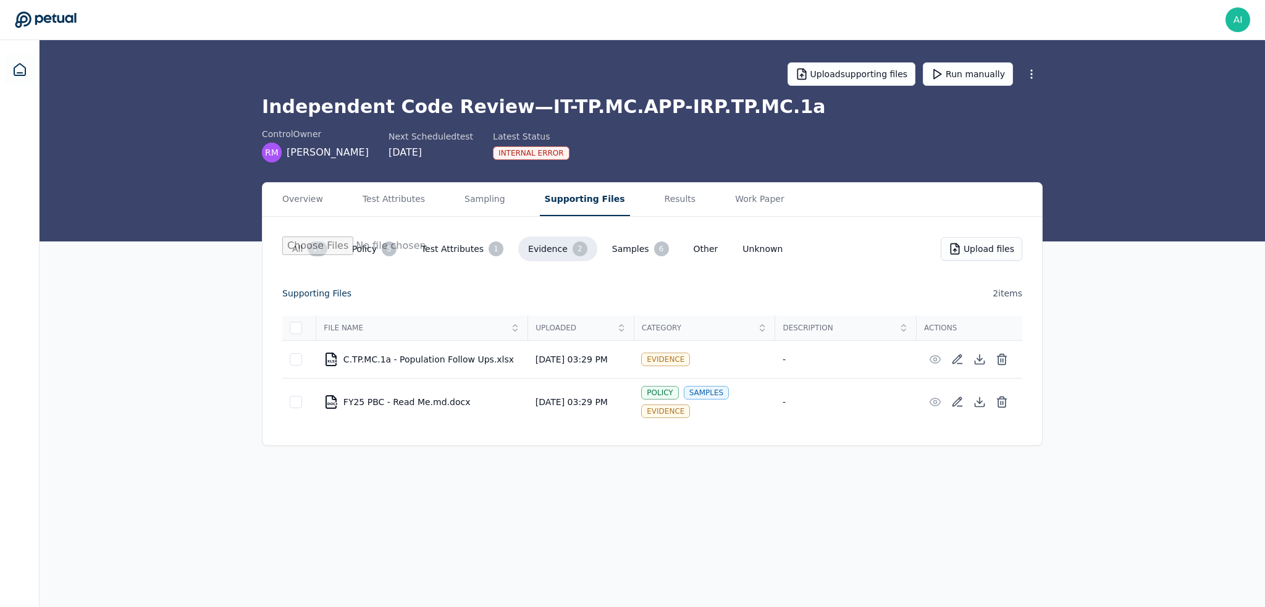
click at [360, 253] on button "Policy 5" at bounding box center [374, 248] width 64 height 25
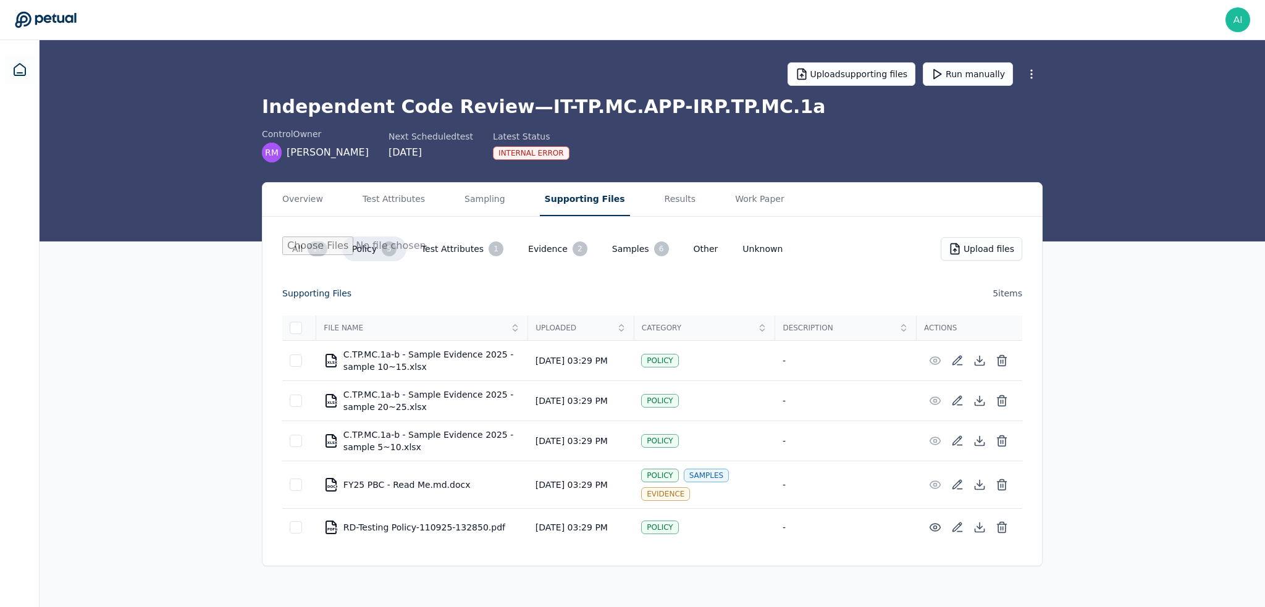
click at [450, 253] on button "Test Attributes 1" at bounding box center [462, 248] width 102 height 25
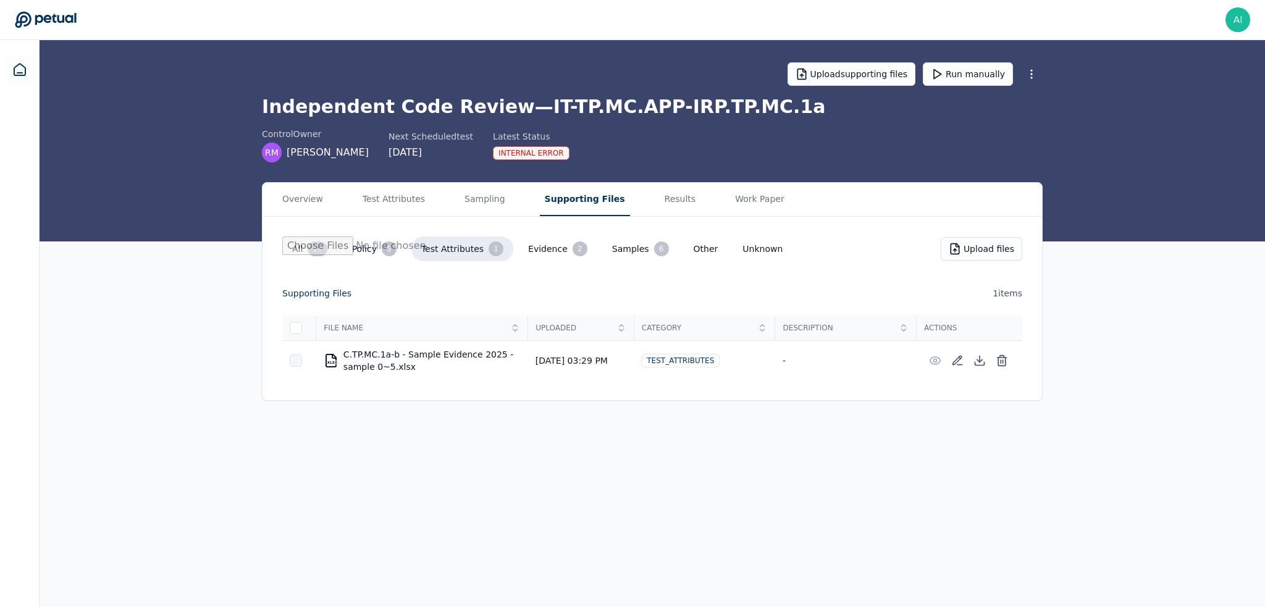
click at [296, 358] on div at bounding box center [296, 360] width 12 height 12
click at [295, 358] on icon at bounding box center [296, 361] width 10 height 10
click at [373, 255] on button "Policy 5" at bounding box center [374, 248] width 64 height 25
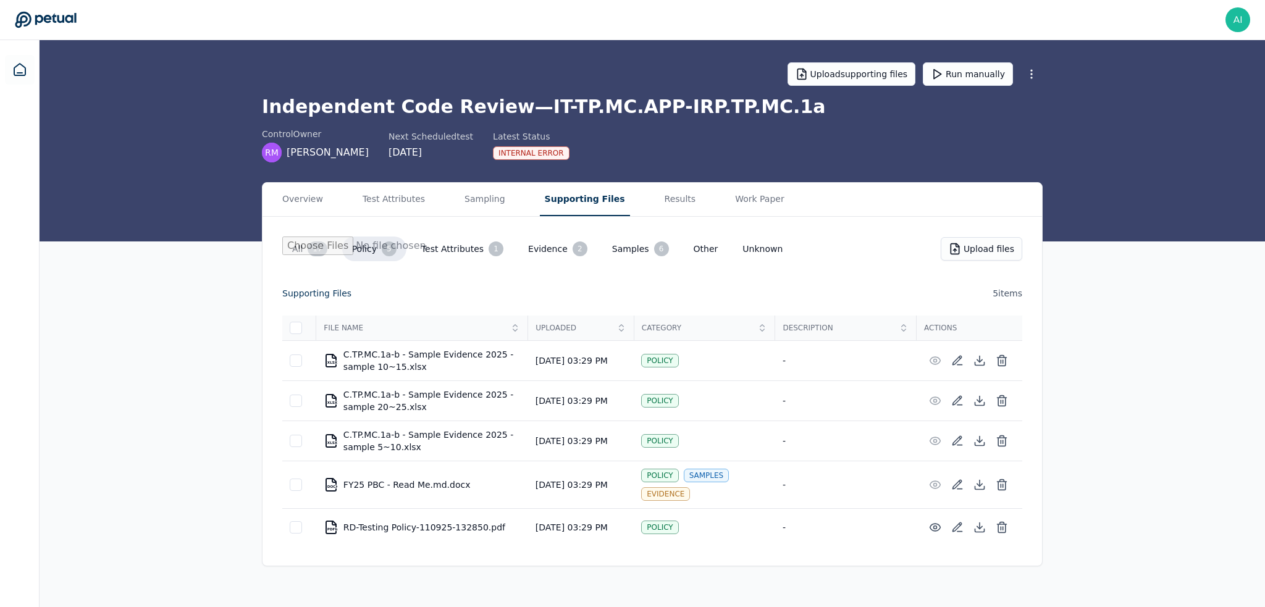
click at [309, 248] on div "17" at bounding box center [316, 248] width 19 height 15
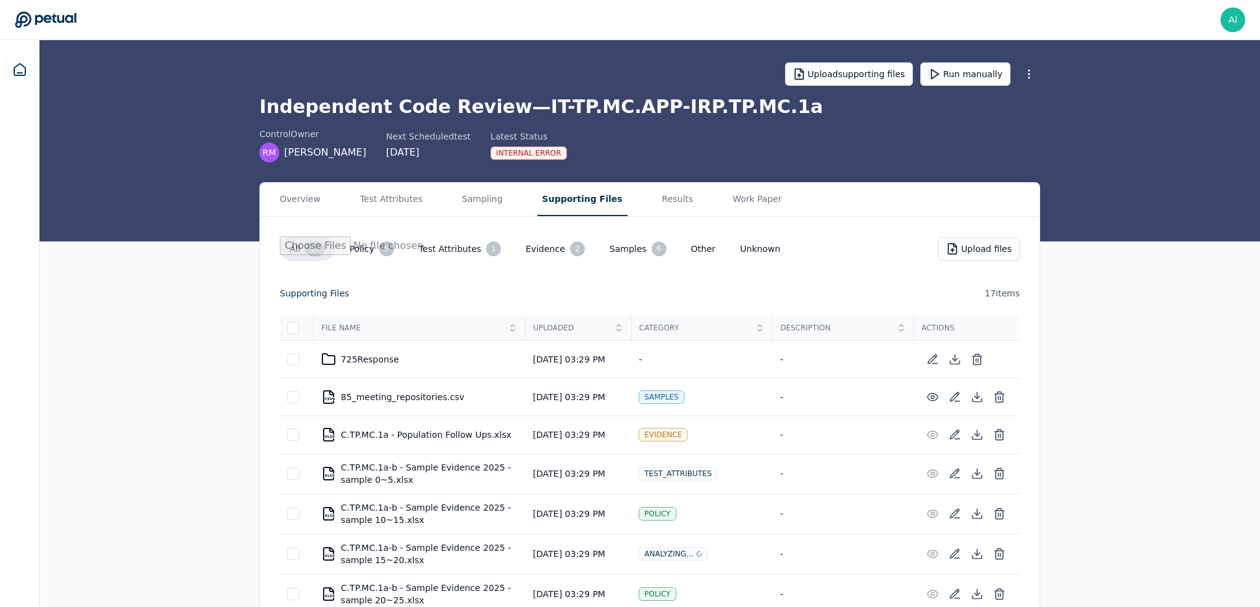
click at [513, 154] on div "Internal Error" at bounding box center [528, 153] width 77 height 14
click at [960, 81] on button "Run manually" at bounding box center [965, 73] width 90 height 23
click at [657, 190] on button "Results" at bounding box center [677, 199] width 41 height 33
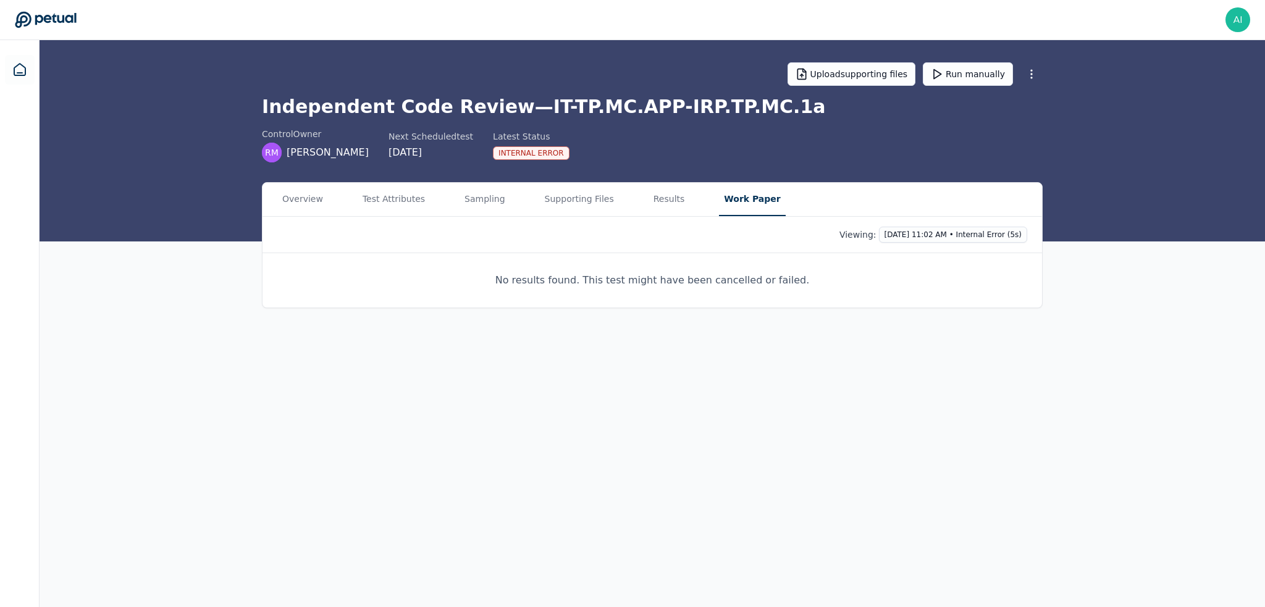
click at [726, 200] on button "Work Paper" at bounding box center [752, 199] width 66 height 33
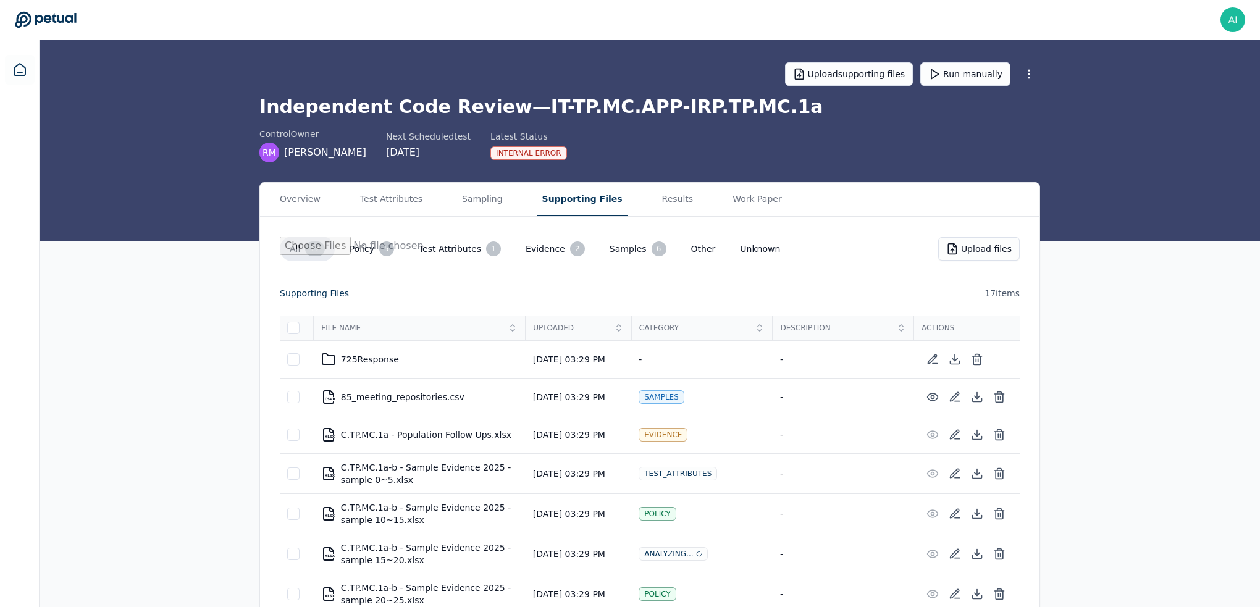
click at [566, 204] on button "Supporting Files" at bounding box center [582, 199] width 90 height 33
click at [659, 199] on button "Results" at bounding box center [679, 199] width 41 height 33
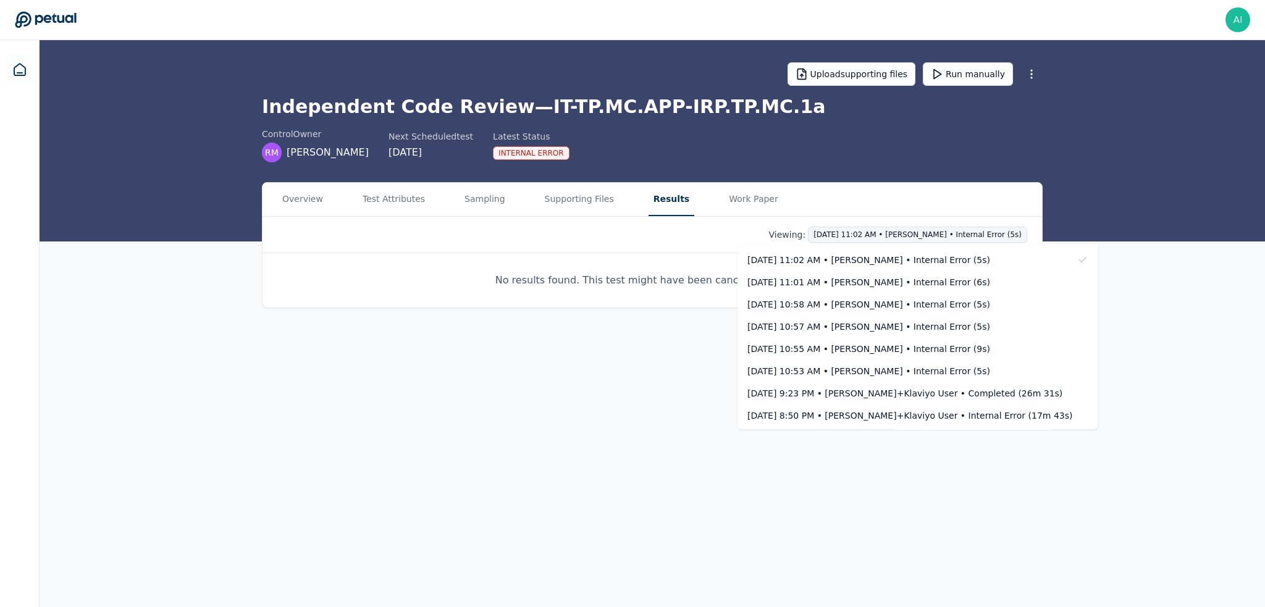
click at [976, 236] on html "[EMAIL_ADDRESS][DOMAIN_NAME] [DOMAIN_NAME][EMAIL_ADDRESS][DOMAIN_NAME] Sign out…" at bounding box center [632, 303] width 1265 height 607
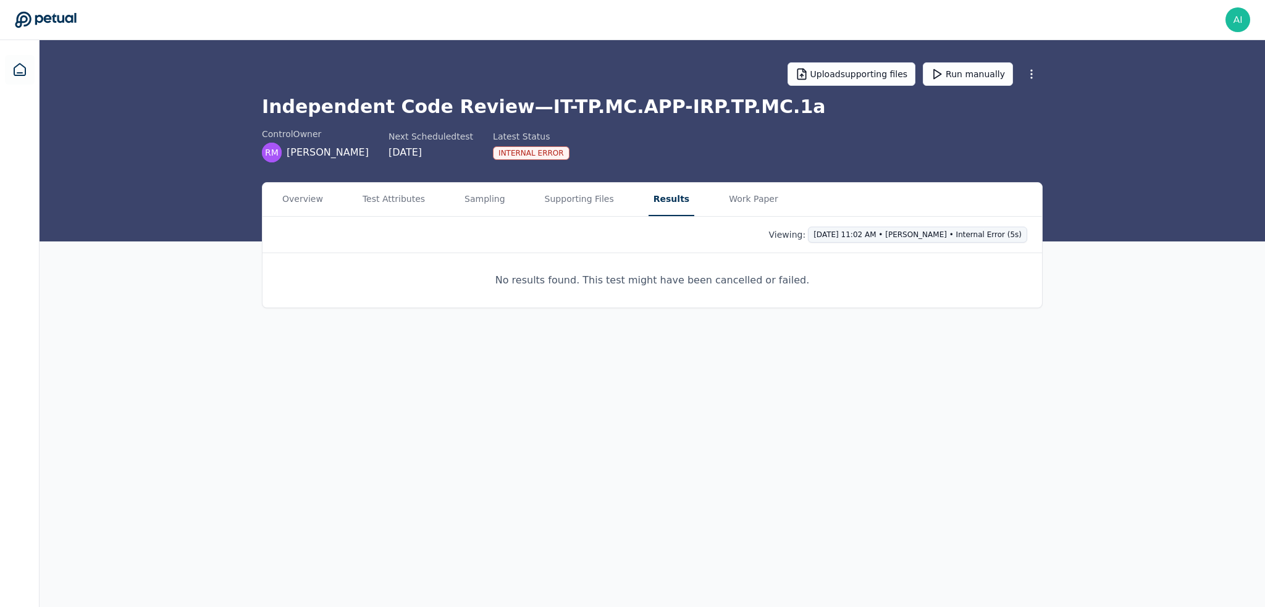
click at [976, 236] on html "[EMAIL_ADDRESS][DOMAIN_NAME] [DOMAIN_NAME][EMAIL_ADDRESS][DOMAIN_NAME] Sign out…" at bounding box center [632, 303] width 1265 height 607
click at [1160, 325] on main "Upload supporting files Run manually Independent Code Review — IT-TP.MC.APP-IRP…" at bounding box center [652, 323] width 1225 height 567
click at [696, 337] on main "Upload supporting files Run manually Independent Code Review — IT-TP.MC.APP-IRP…" at bounding box center [652, 323] width 1225 height 567
click at [750, 337] on main "Upload supporting files Run manually Independent Code Review — IT-TP.MC.APP-IRP…" at bounding box center [652, 323] width 1225 height 567
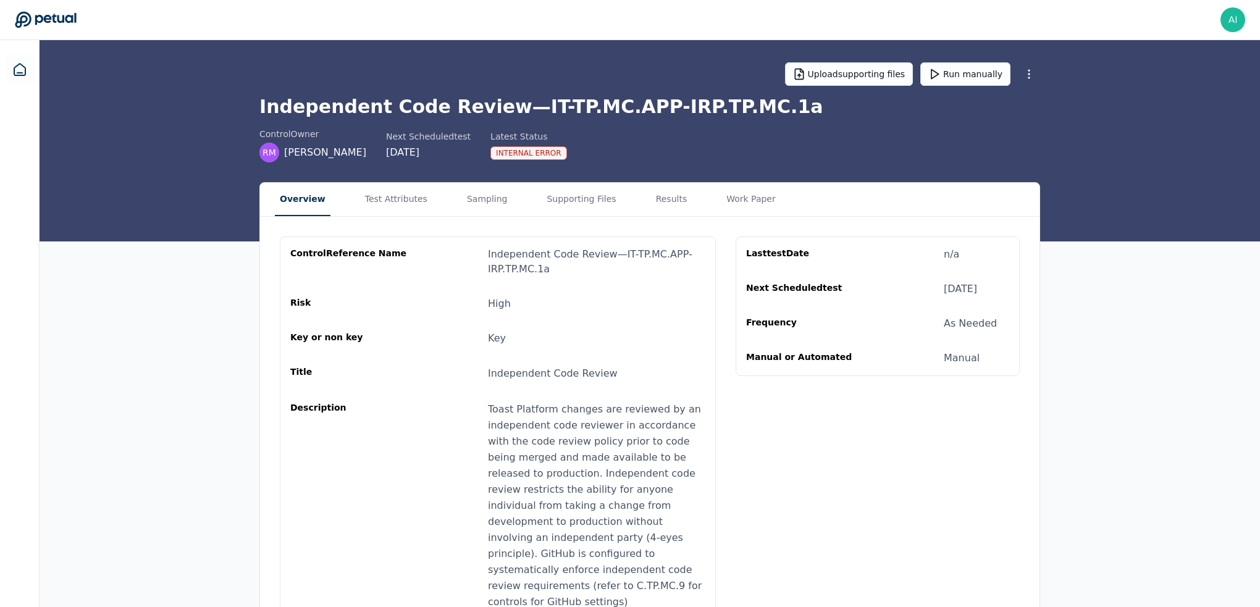
click at [301, 199] on button "Overview" at bounding box center [303, 199] width 56 height 33
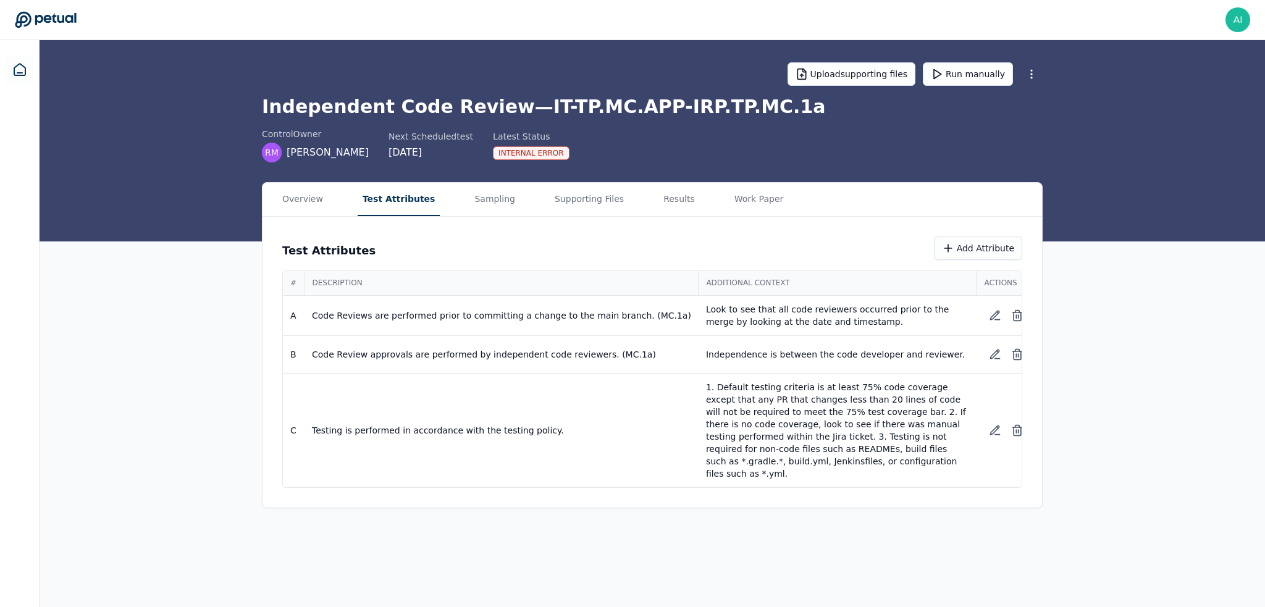
click at [379, 199] on button "Test Attributes" at bounding box center [399, 199] width 83 height 33
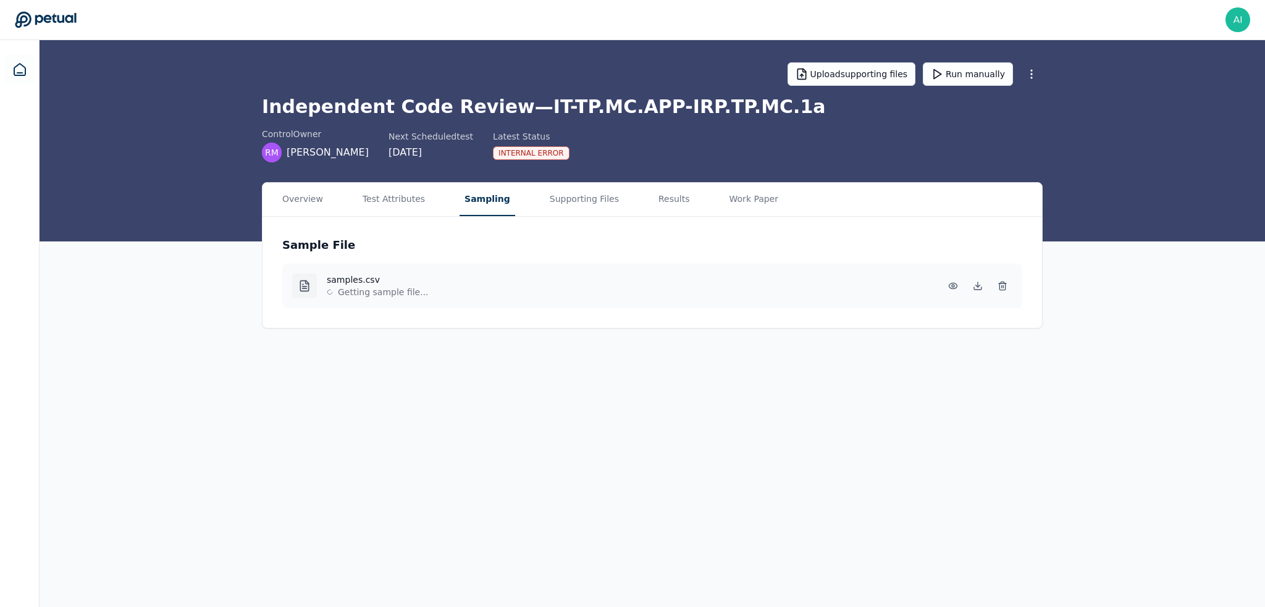
click at [474, 199] on button "Sampling" at bounding box center [487, 199] width 56 height 33
click at [578, 198] on button "Supporting Files" at bounding box center [581, 199] width 79 height 33
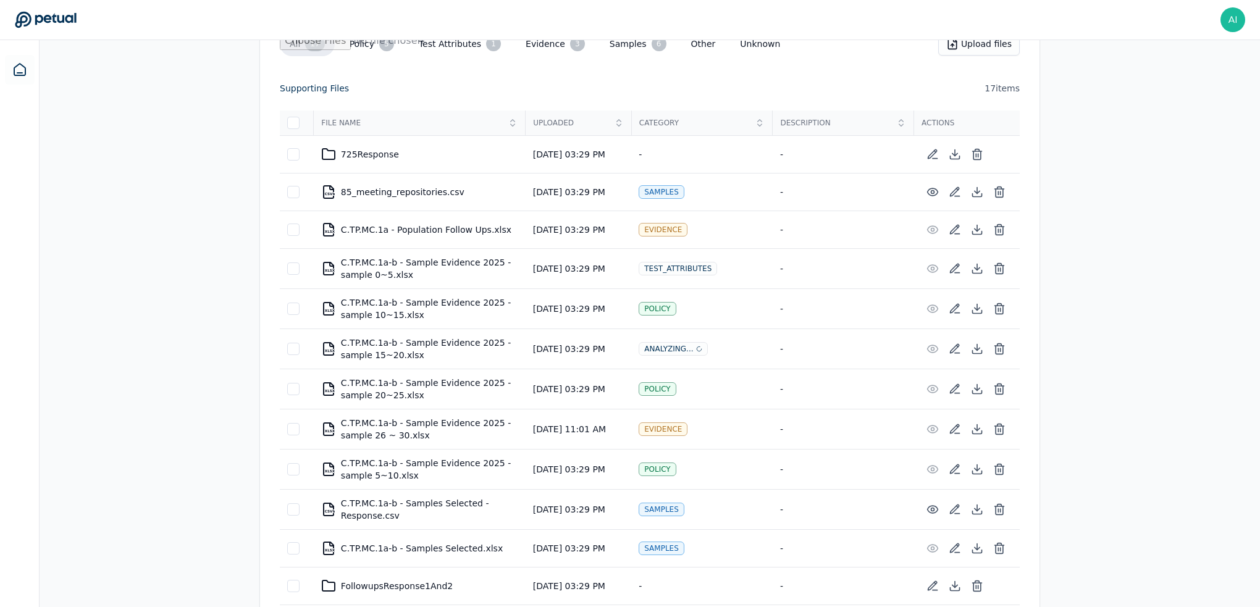
scroll to position [247, 0]
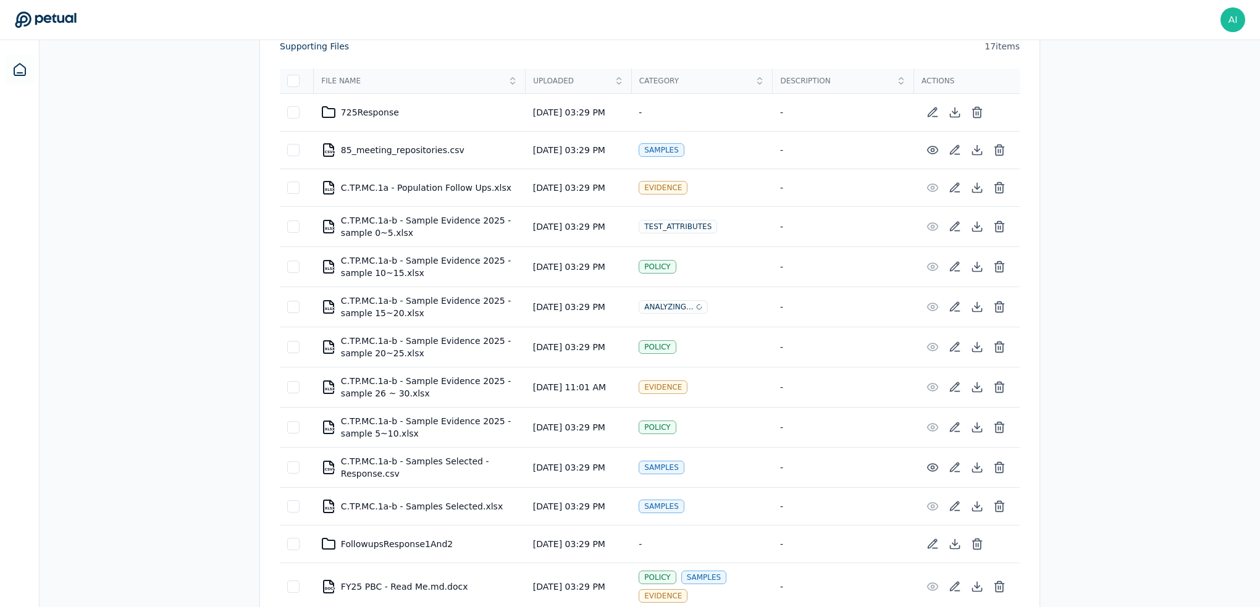
click at [671, 306] on div "Analyzing..." at bounding box center [672, 307] width 69 height 14
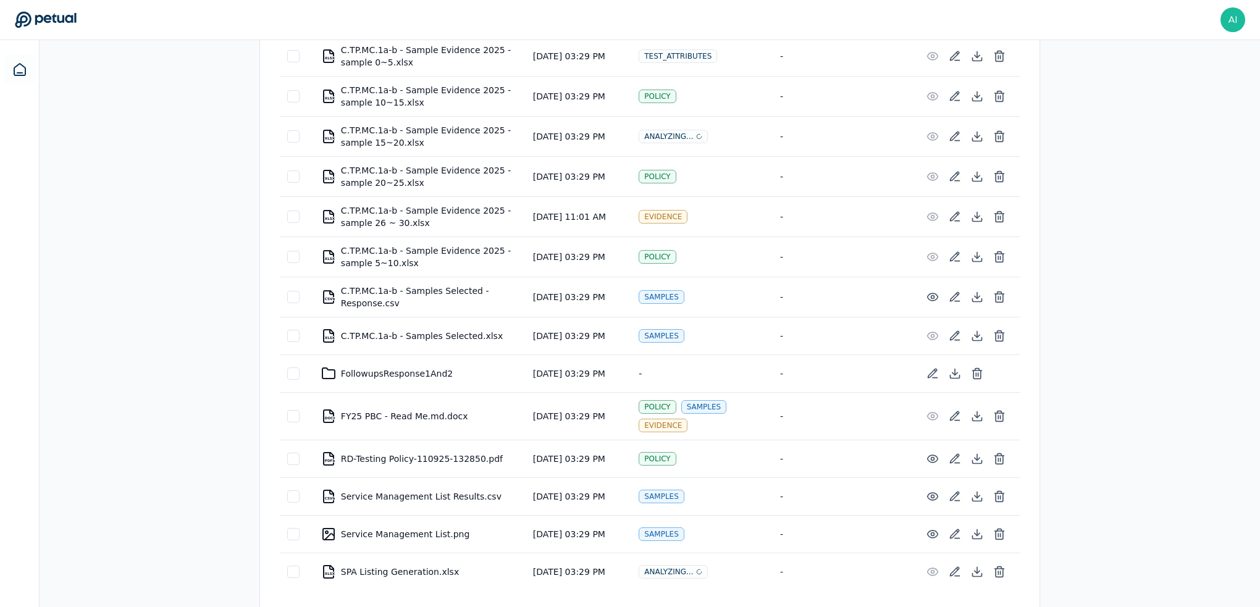
scroll to position [0, 0]
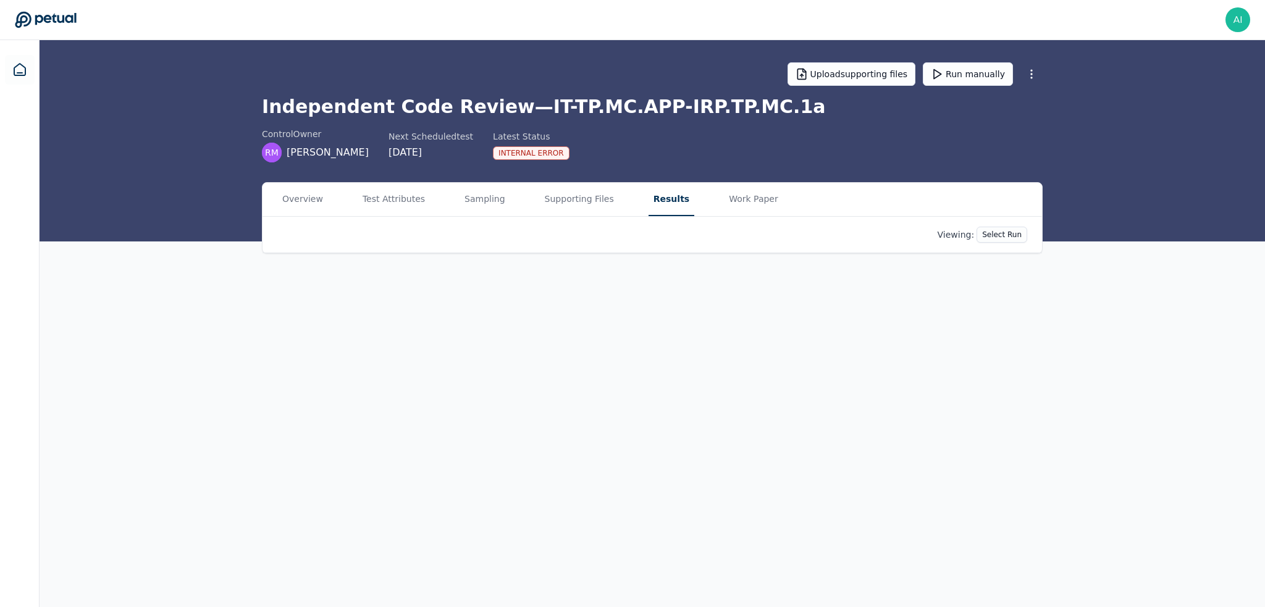
click at [655, 200] on button "Results" at bounding box center [671, 199] width 46 height 33
click at [985, 234] on html "[EMAIL_ADDRESS][DOMAIN_NAME] [DOMAIN_NAME][EMAIL_ADDRESS][DOMAIN_NAME] Sign out…" at bounding box center [632, 303] width 1265 height 607
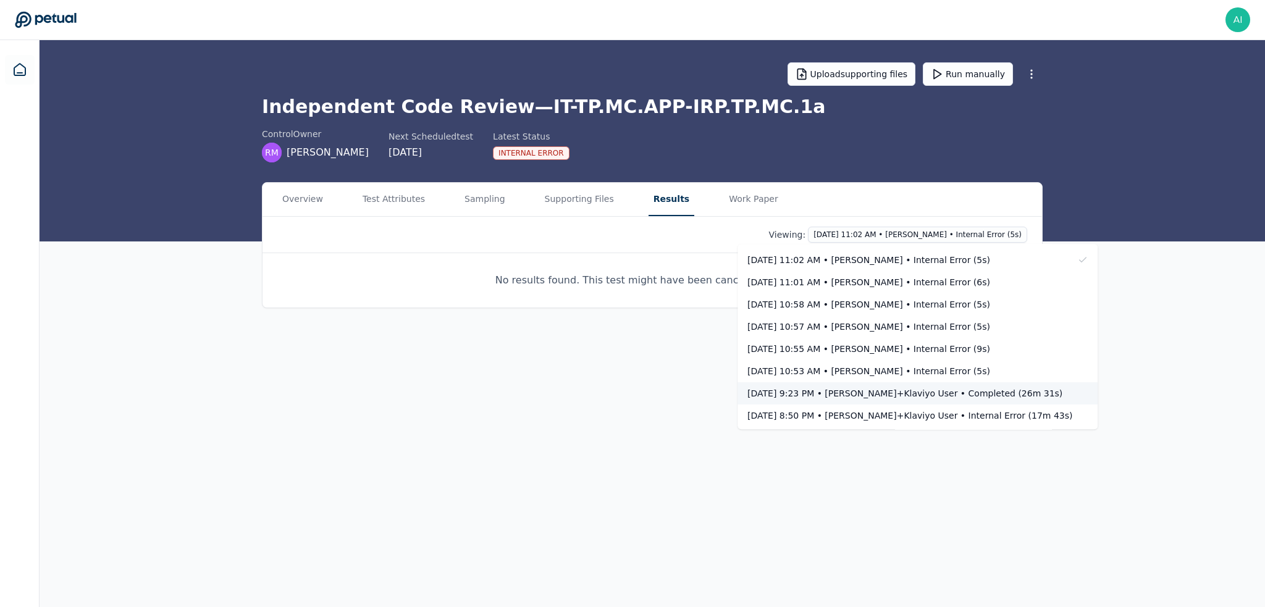
click at [942, 387] on div "[DATE] 9:23 PM • [PERSON_NAME]+klaviyo User • Completed (26m 31s)" at bounding box center [909, 393] width 325 height 12
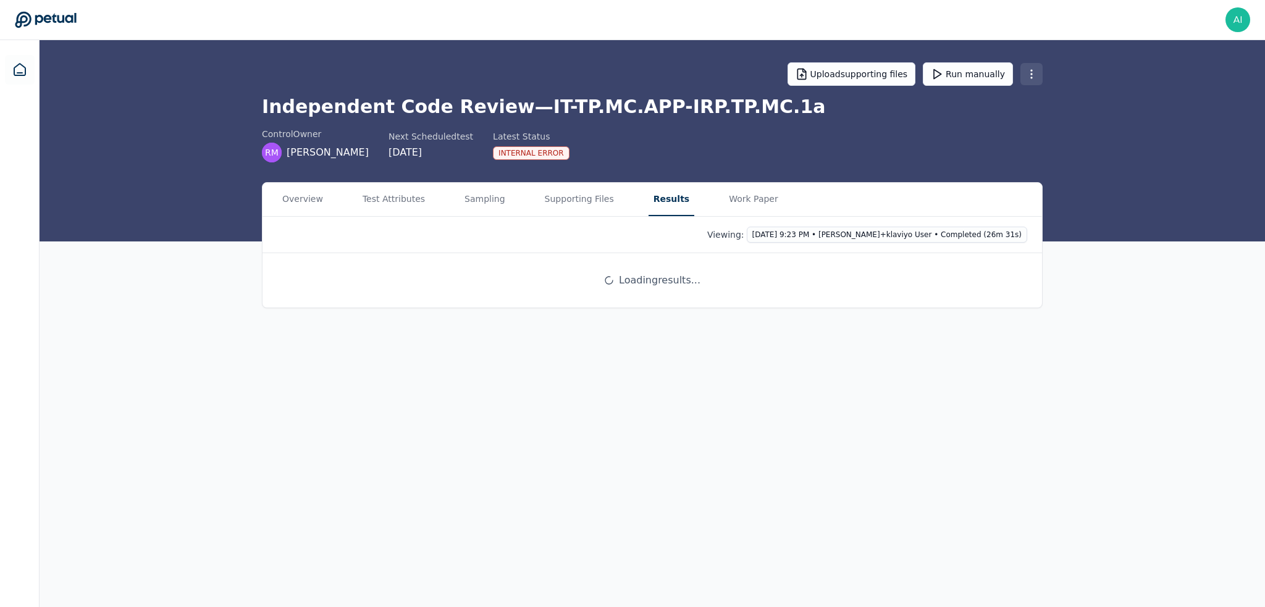
click at [1035, 73] on html "[EMAIL_ADDRESS][DOMAIN_NAME] [DOMAIN_NAME][EMAIL_ADDRESS][DOMAIN_NAME] Sign out…" at bounding box center [632, 303] width 1265 height 607
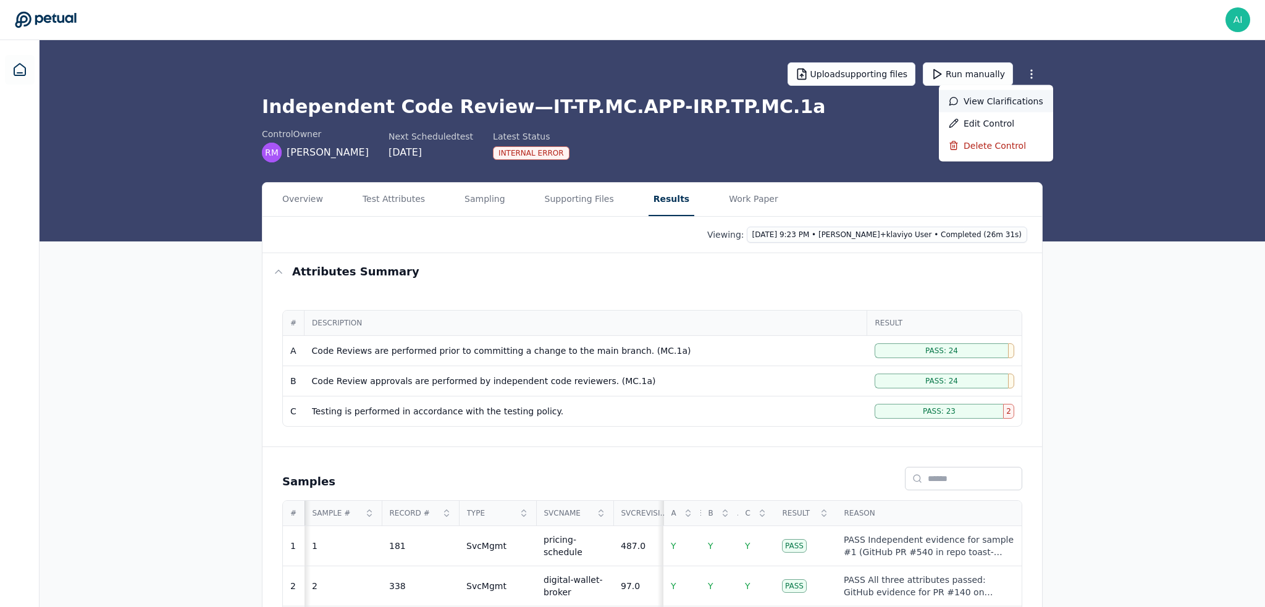
click at [1019, 104] on div "View clarifications" at bounding box center [995, 101] width 94 height 12
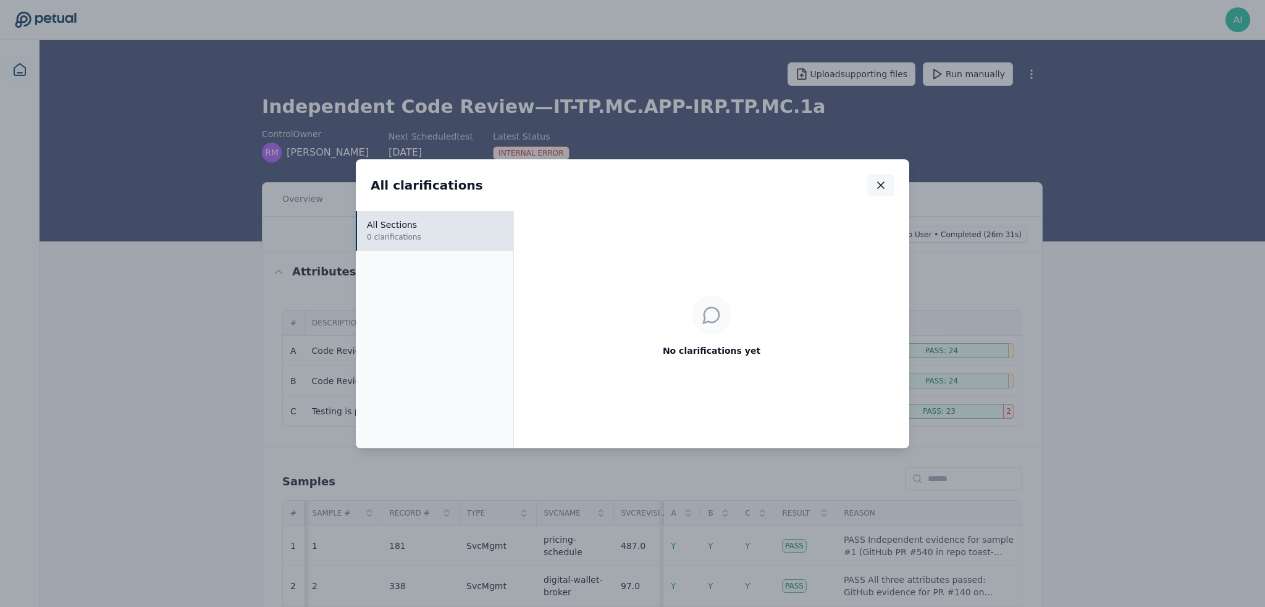
click at [877, 188] on icon "button" at bounding box center [880, 185] width 12 height 12
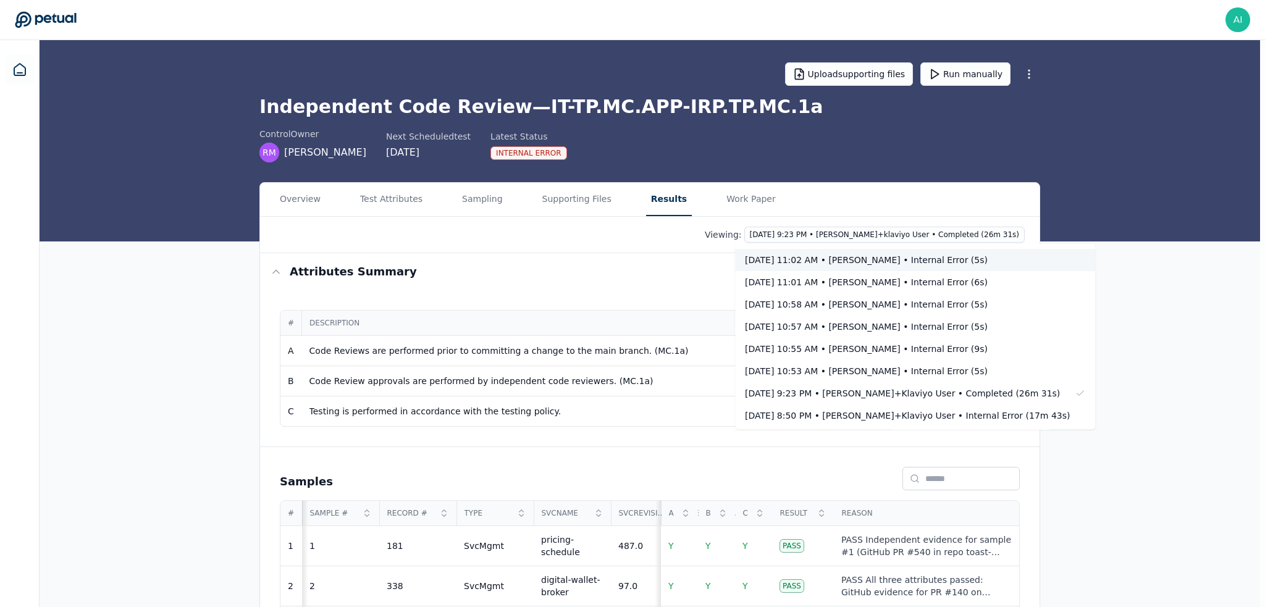
click at [914, 251] on div "[DATE] 11:02 AM • [PERSON_NAME] • Internal Error (5s)" at bounding box center [915, 260] width 360 height 22
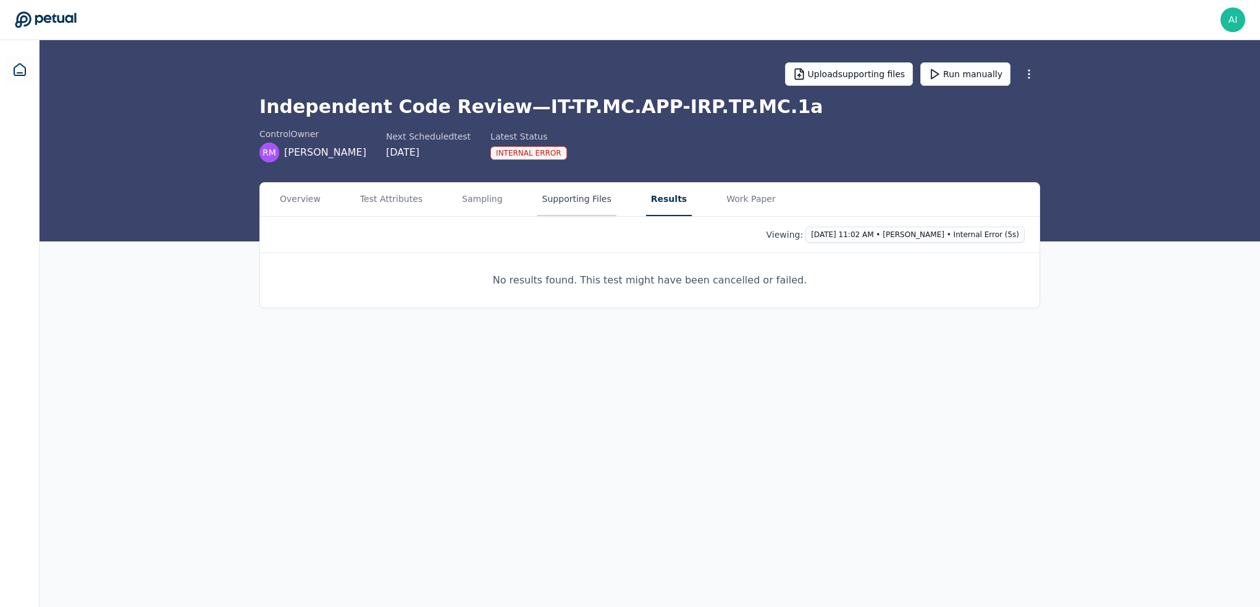
click at [537, 203] on button "Supporting Files" at bounding box center [576, 199] width 79 height 33
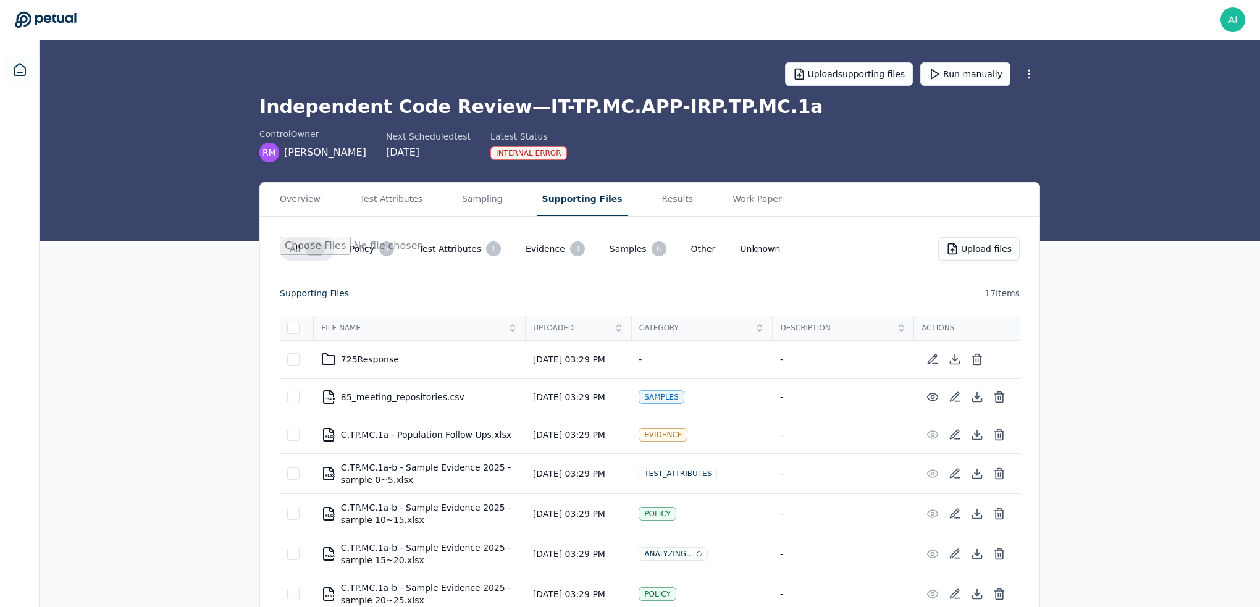
click at [536, 155] on div "Internal Error" at bounding box center [528, 153] width 77 height 14
click at [972, 75] on button "Run manually" at bounding box center [965, 73] width 90 height 23
click at [659, 196] on button "Results" at bounding box center [679, 199] width 41 height 33
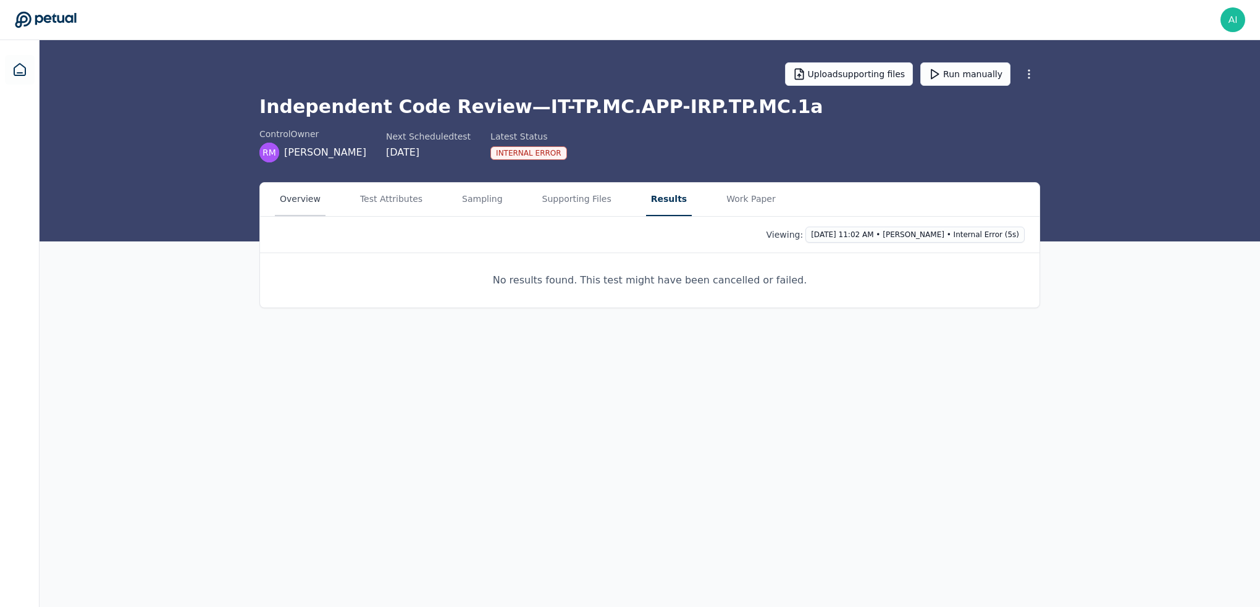
click at [294, 199] on button "Overview" at bounding box center [300, 199] width 51 height 33
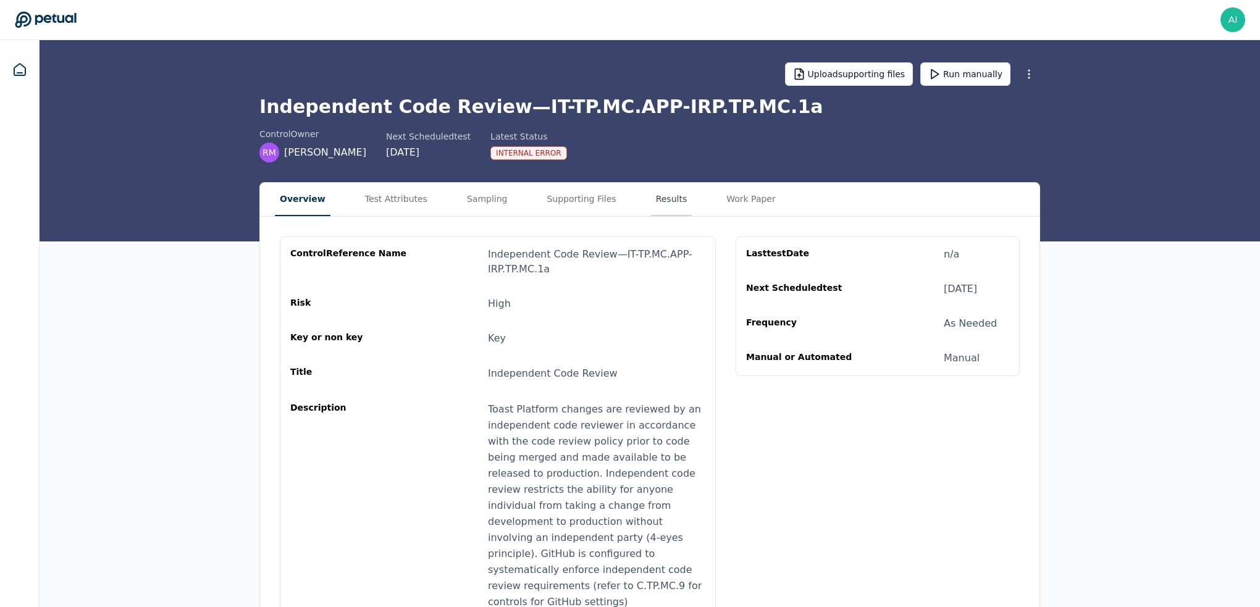
click at [651, 197] on button "Results" at bounding box center [671, 199] width 41 height 33
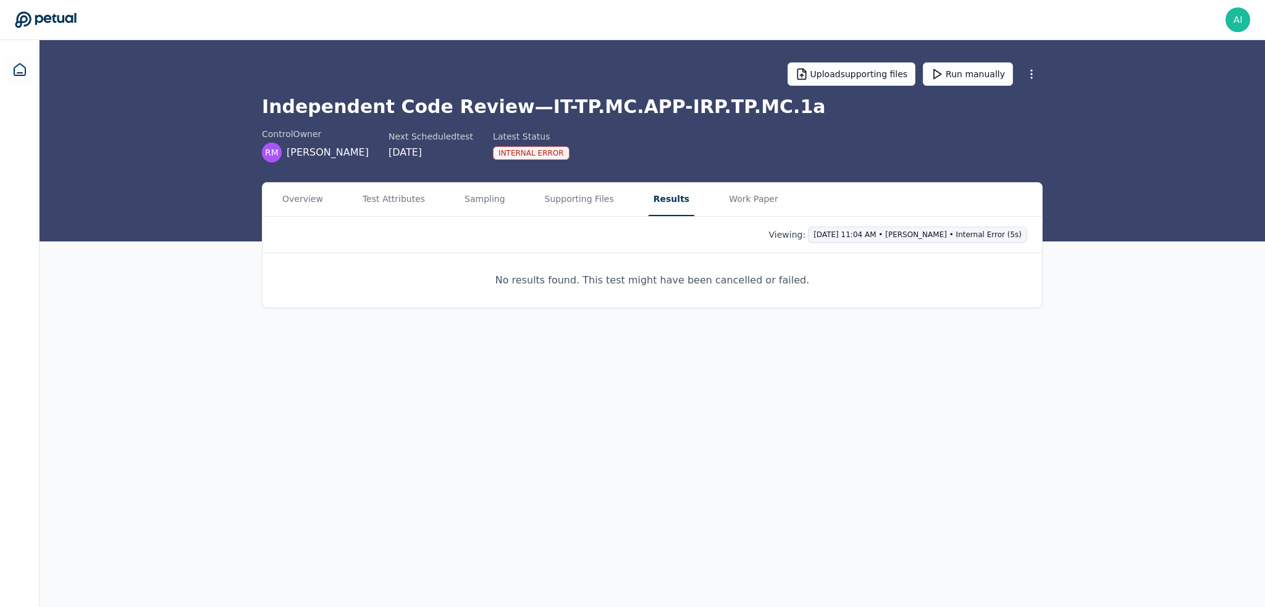
click at [992, 241] on html "[EMAIL_ADDRESS][DOMAIN_NAME] [DOMAIN_NAME][EMAIL_ADDRESS][DOMAIN_NAME] Sign out…" at bounding box center [632, 303] width 1265 height 607
click at [992, 236] on html "[EMAIL_ADDRESS][DOMAIN_NAME] [DOMAIN_NAME][EMAIL_ADDRESS][DOMAIN_NAME] Sign out…" at bounding box center [632, 303] width 1265 height 607
click at [585, 372] on main "Upload supporting files Run manually Independent Code Review — IT-TP.MC.APP-IRP…" at bounding box center [652, 323] width 1225 height 567
click at [598, 478] on main "Upload supporting files Run manually Independent Code Review — IT-TP.MC.APP-IRP…" at bounding box center [652, 323] width 1225 height 567
